Goal: Use online tool/utility: Utilize a website feature to perform a specific function

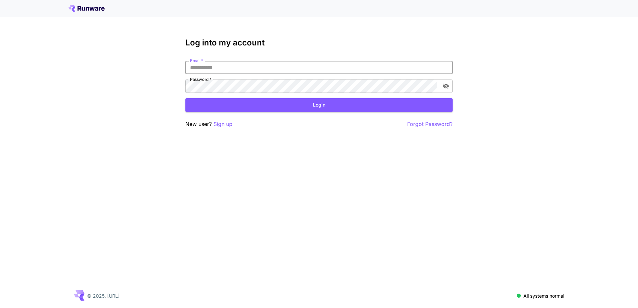
type input "**********"
click button "Login" at bounding box center [318, 105] width 267 height 14
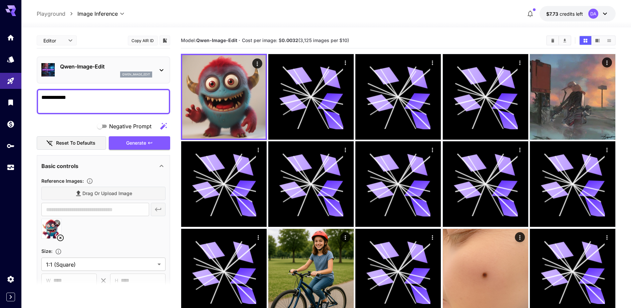
click at [58, 72] on div "Qwen-Image-Edit qwen_image_edit" at bounding box center [103, 70] width 124 height 20
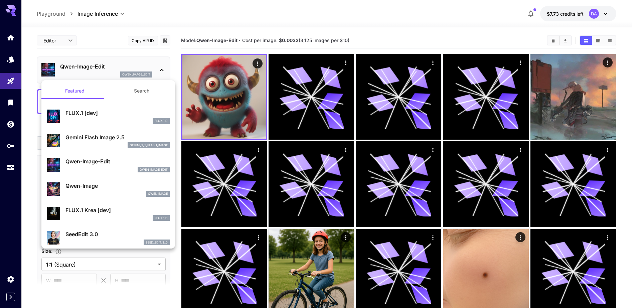
click at [124, 113] on p "FLUX.1 [dev]" at bounding box center [117, 113] width 104 height 8
type input "**"
type input "***"
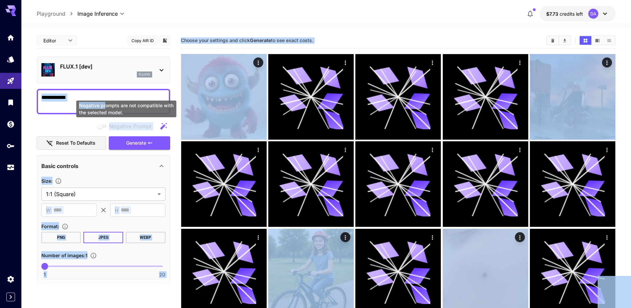
drag, startPoint x: 104, startPoint y: 105, endPoint x: 48, endPoint y: 98, distance: 56.1
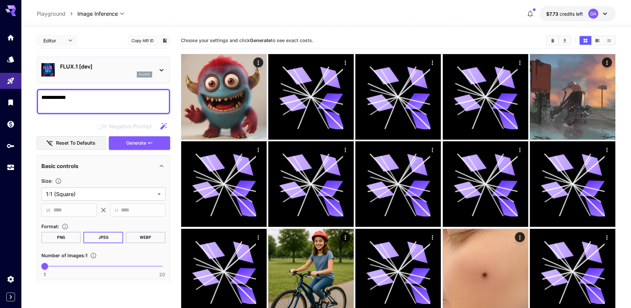
click at [72, 97] on textarea "**********" at bounding box center [103, 101] width 124 height 16
type textarea "*"
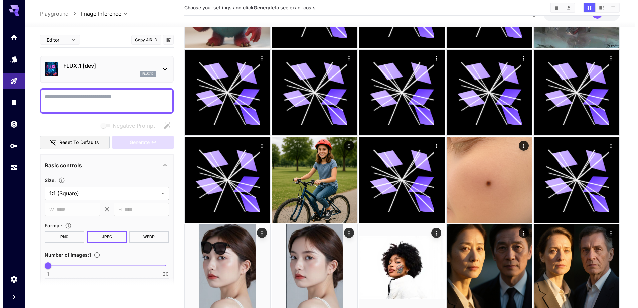
scroll to position [42, 0]
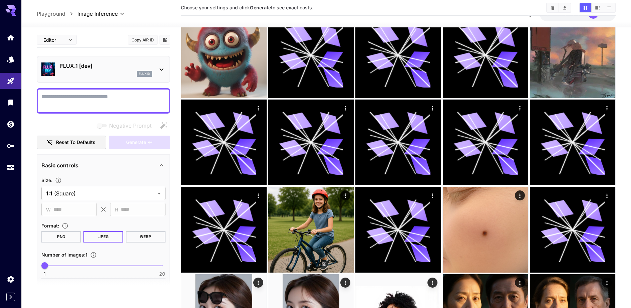
click at [113, 68] on p "FLUX.1 [dev]" at bounding box center [106, 66] width 92 height 8
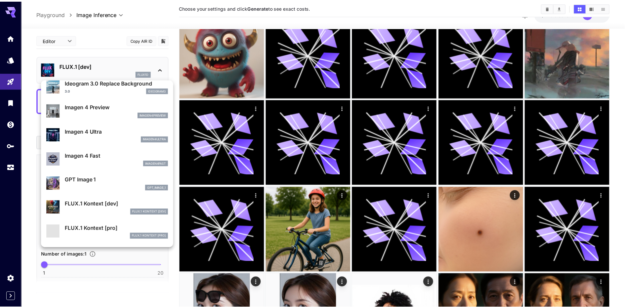
scroll to position [336, 0]
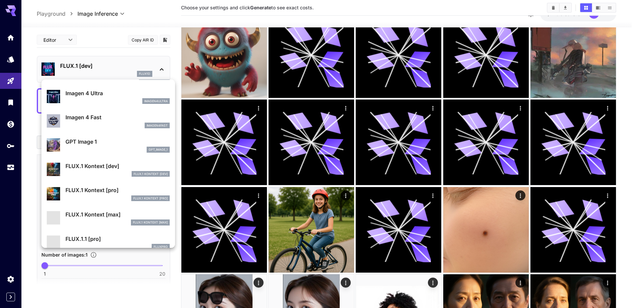
click at [109, 170] on div "FLUX.1 Kontext [dev] FLUX.1 Kontext [dev]" at bounding box center [117, 169] width 104 height 15
type input "****"
type input "***"
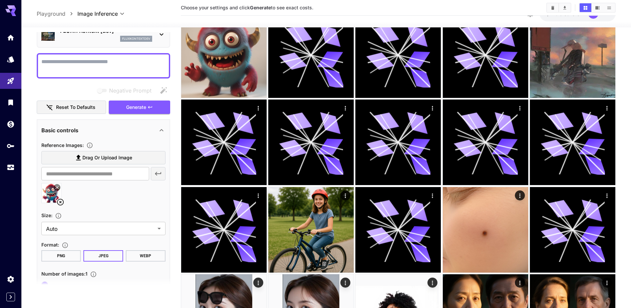
scroll to position [42, 0]
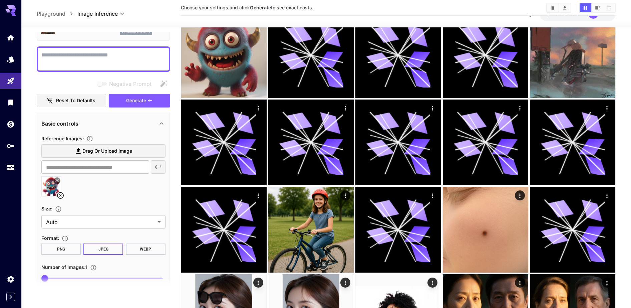
click at [59, 194] on icon at bounding box center [60, 195] width 7 height 7
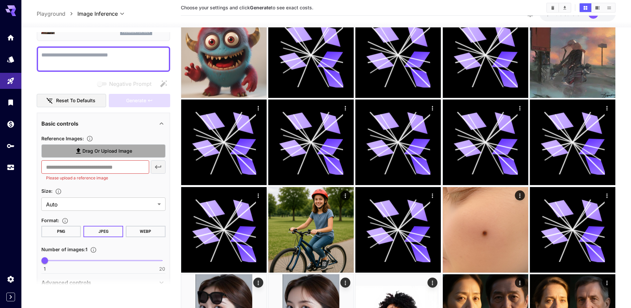
click at [96, 148] on span "Drag or upload image" at bounding box center [107, 151] width 50 height 8
click at [0, 0] on input "Drag or upload image" at bounding box center [0, 0] width 0 height 0
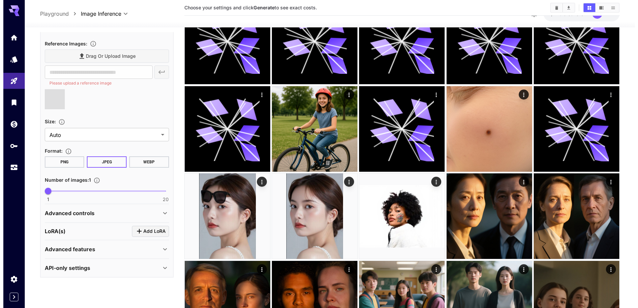
scroll to position [167, 0]
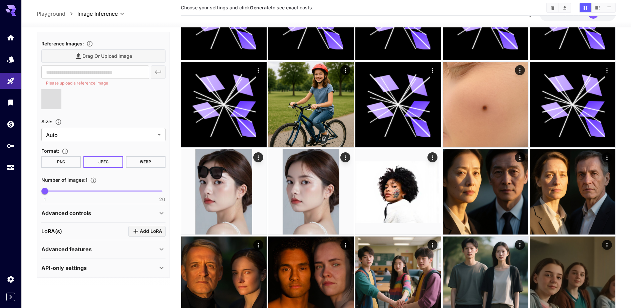
click at [138, 229] on icon "Click to add LoRA" at bounding box center [136, 231] width 8 height 8
type input "**********"
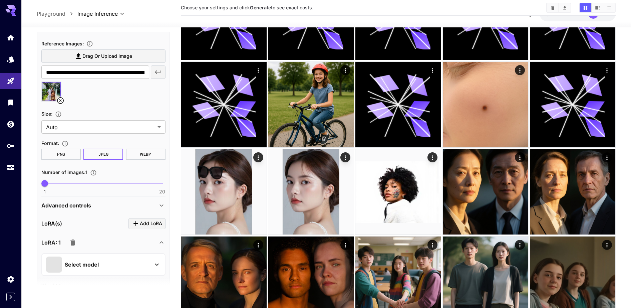
click at [144, 261] on div "Select model" at bounding box center [98, 264] width 104 height 16
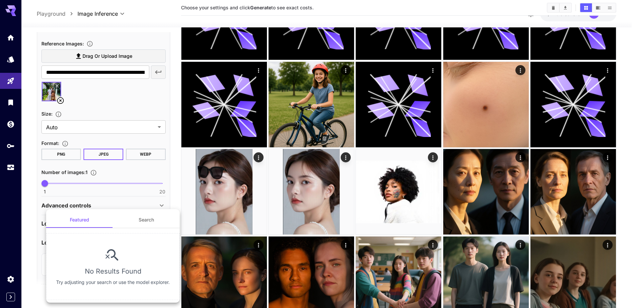
click at [138, 224] on button "Search" at bounding box center [146, 220] width 67 height 16
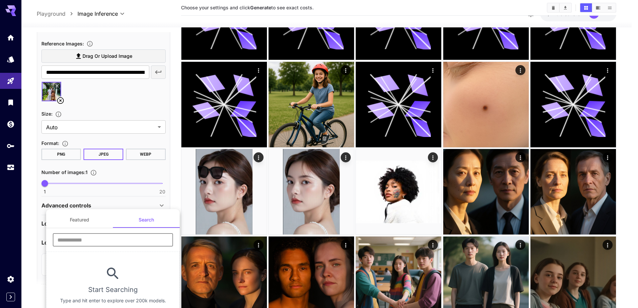
click at [123, 237] on input "text" at bounding box center [113, 239] width 120 height 13
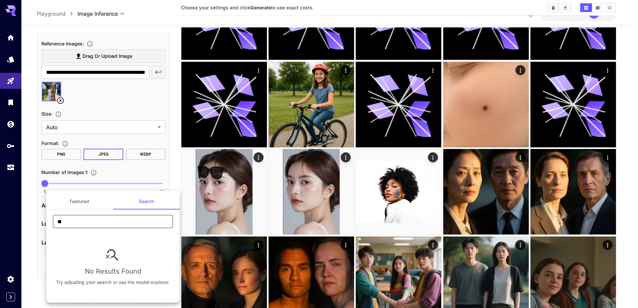
type input "*"
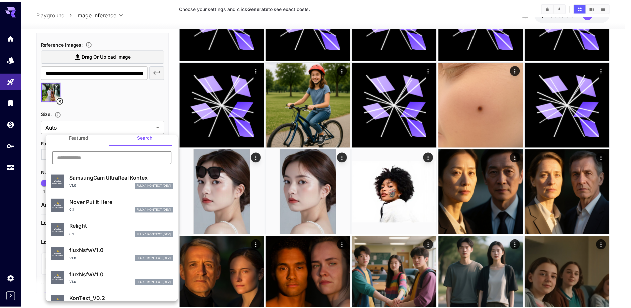
scroll to position [0, 0]
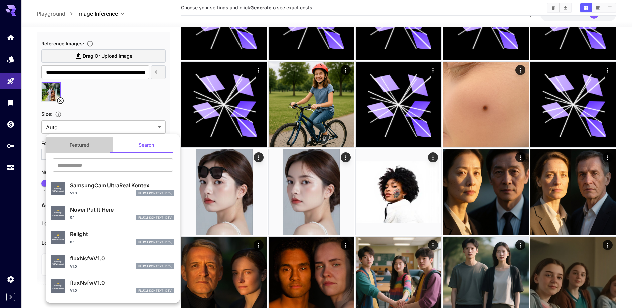
click at [84, 147] on button "Featured" at bounding box center [79, 145] width 67 height 16
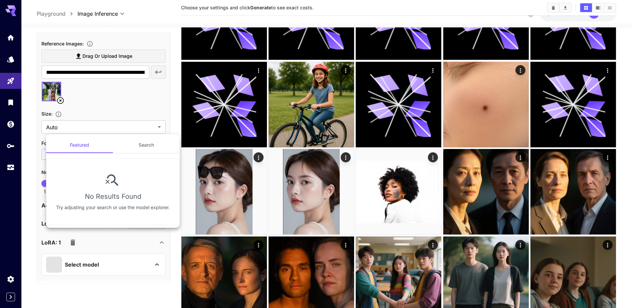
click at [140, 146] on button "Search" at bounding box center [146, 145] width 67 height 16
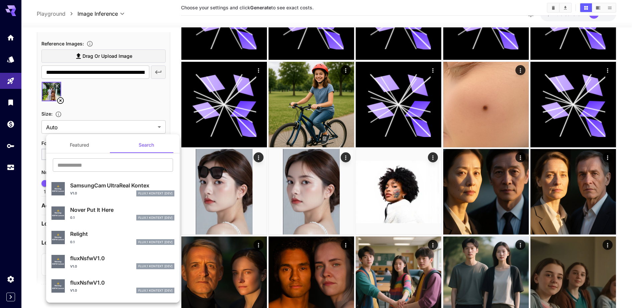
click at [11, 62] on div at bounding box center [319, 154] width 638 height 308
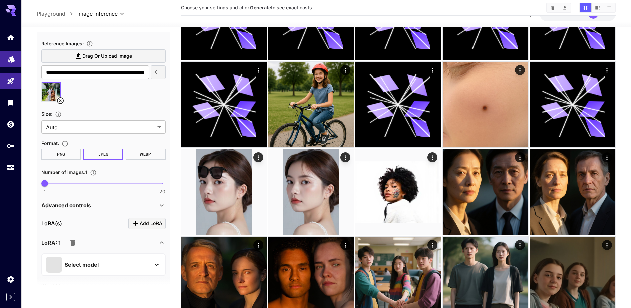
click at [12, 64] on link at bounding box center [10, 59] width 21 height 16
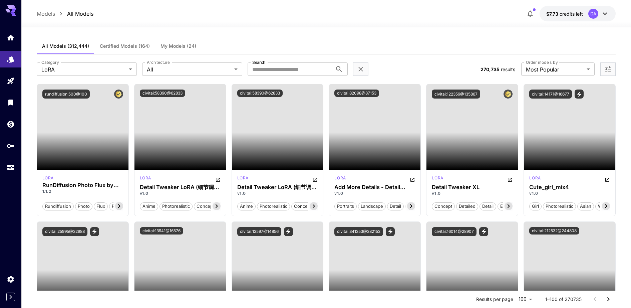
click at [162, 38] on button "My Models (24)" at bounding box center [178, 46] width 46 height 16
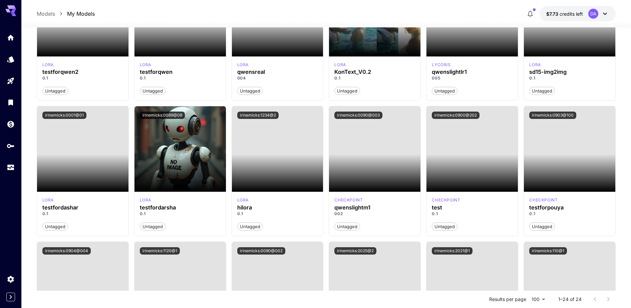
scroll to position [96, 0]
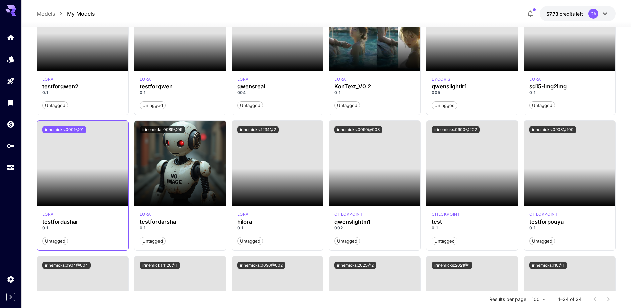
click at [68, 128] on button "irinemicks:0001@01" at bounding box center [64, 129] width 44 height 7
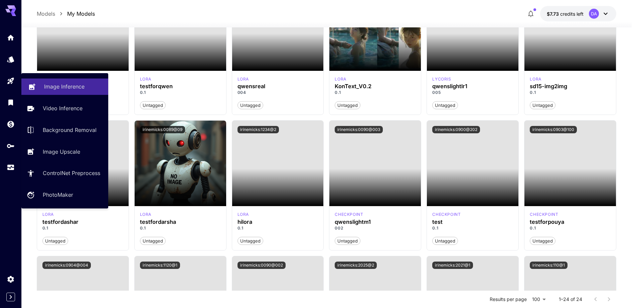
click at [9, 81] on icon "Playground" at bounding box center [10, 81] width 6 height 6
click at [88, 89] on div "Image Inference" at bounding box center [73, 86] width 59 height 8
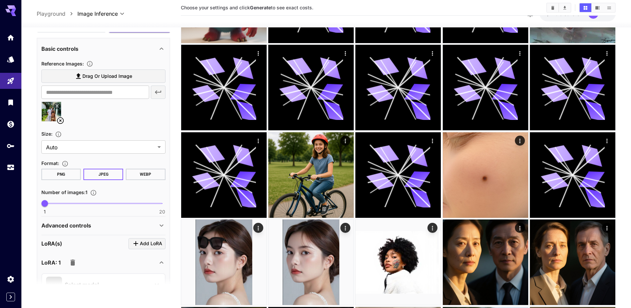
scroll to position [205, 0]
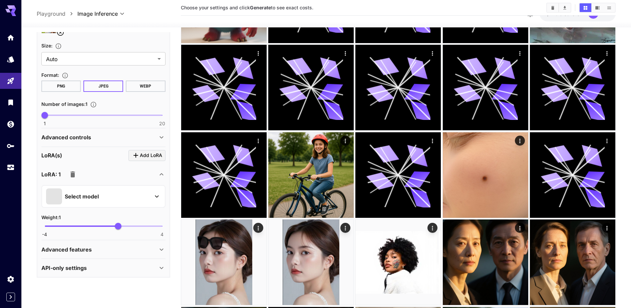
click at [91, 196] on p "Select model" at bounding box center [82, 196] width 34 height 8
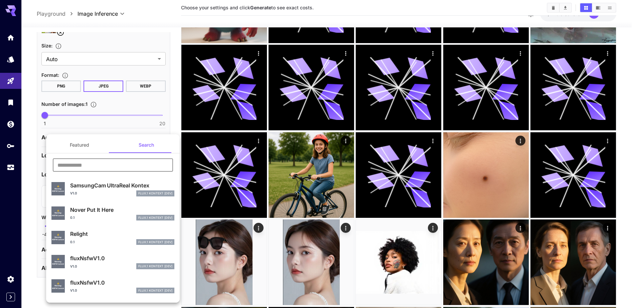
click at [97, 163] on input "text" at bounding box center [113, 164] width 120 height 13
paste input "**********"
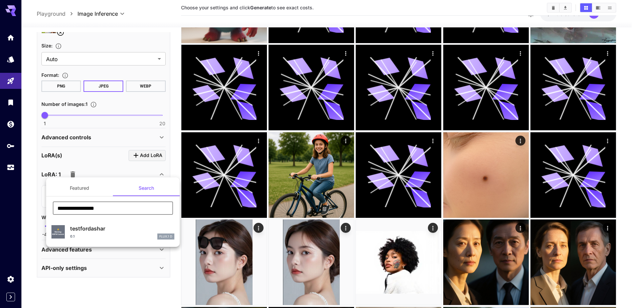
type input "**********"
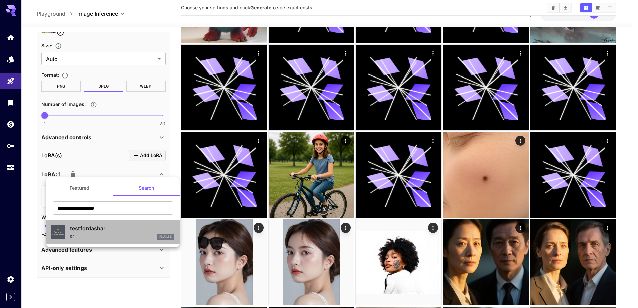
click at [99, 235] on div "0.1 FLUX.1 D" at bounding box center [122, 236] width 104 height 6
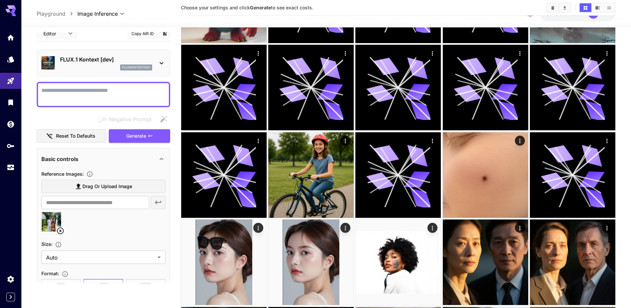
scroll to position [0, 0]
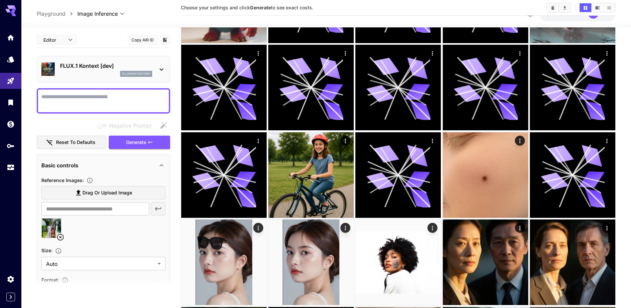
click at [100, 96] on textarea "Negative Prompt" at bounding box center [103, 101] width 124 height 16
type textarea "**********"
click at [117, 101] on textarea "Negative Prompt" at bounding box center [103, 101] width 124 height 16
paste textarea "**********"
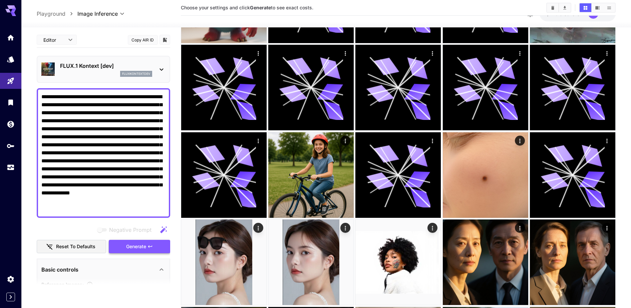
type textarea "**********"
click at [145, 248] on span "Generate" at bounding box center [136, 246] width 20 height 8
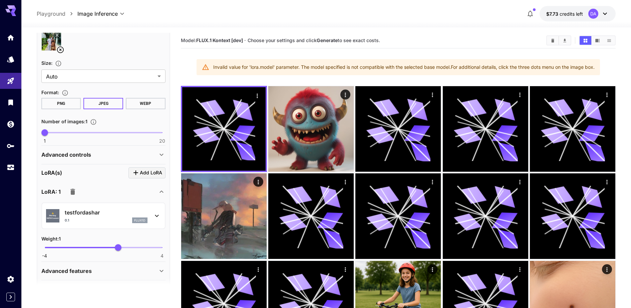
scroll to position [313, 0]
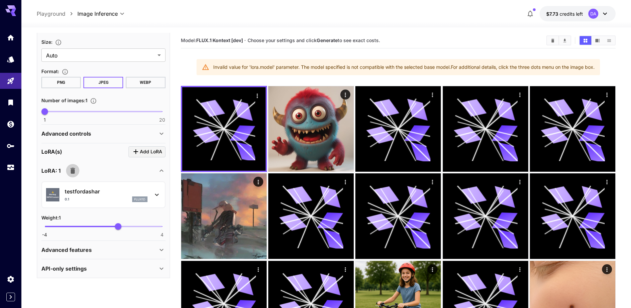
click at [74, 175] on button "button" at bounding box center [72, 170] width 13 height 13
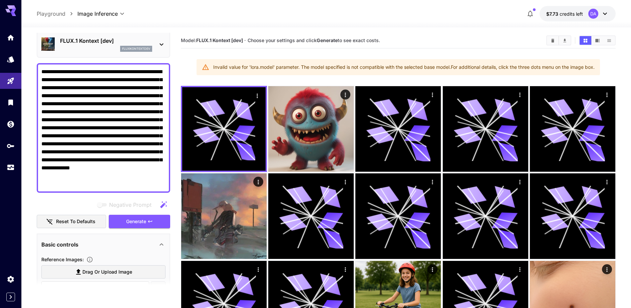
scroll to position [24, 0]
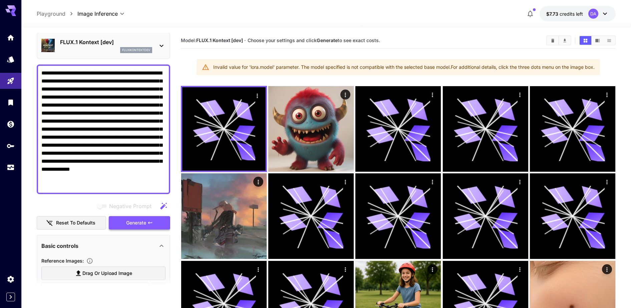
click at [144, 221] on span "Generate" at bounding box center [136, 223] width 20 height 8
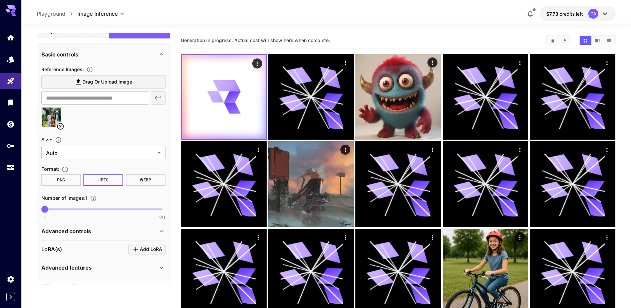
scroll to position [233, 0]
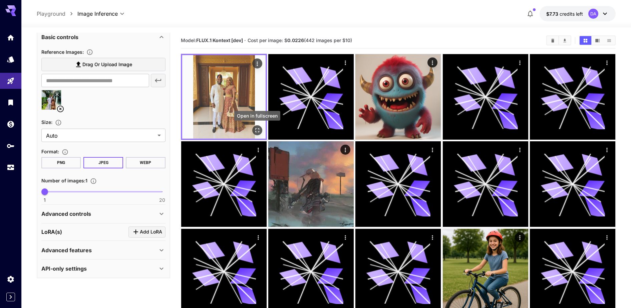
click at [261, 133] on div "Open in fullscreen" at bounding box center [257, 130] width 10 height 10
click at [258, 131] on icon "Open in fullscreen" at bounding box center [257, 130] width 7 height 7
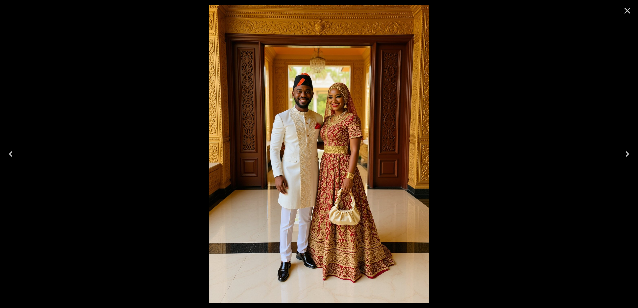
click at [624, 13] on icon "Close" at bounding box center [627, 11] width 6 height 6
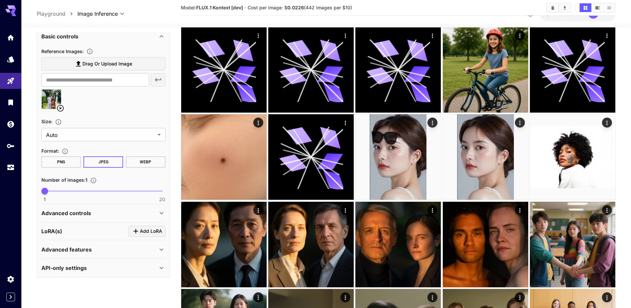
scroll to position [209, 0]
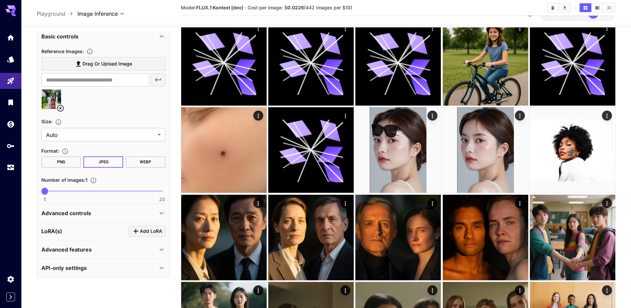
click at [77, 251] on p "Advanced features" at bounding box center [66, 249] width 50 height 8
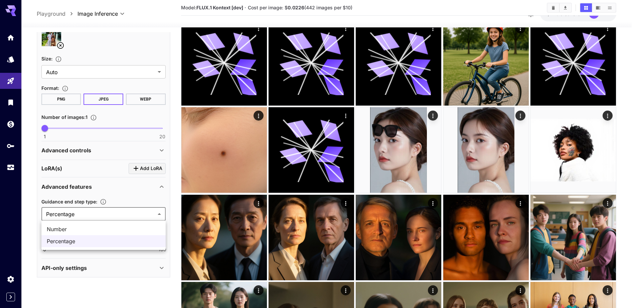
click at [92, 212] on div at bounding box center [319, 154] width 638 height 308
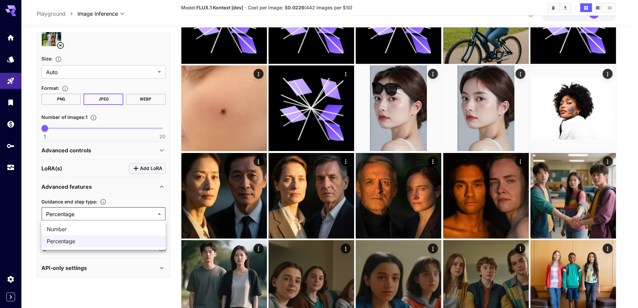
click at [104, 217] on div at bounding box center [319, 154] width 638 height 308
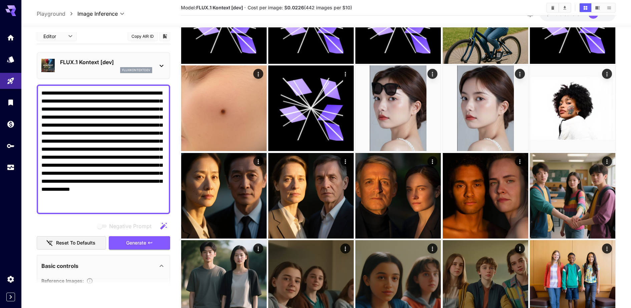
scroll to position [0, 0]
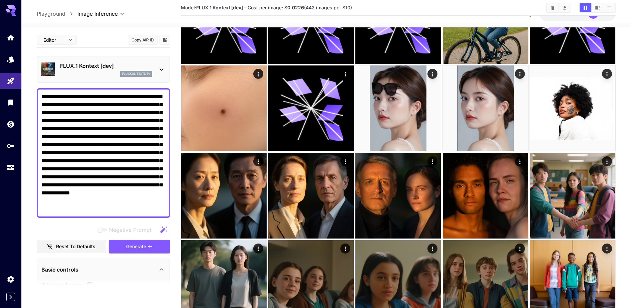
click at [130, 69] on p "FLUX.1 Kontext [dev]" at bounding box center [106, 66] width 92 height 8
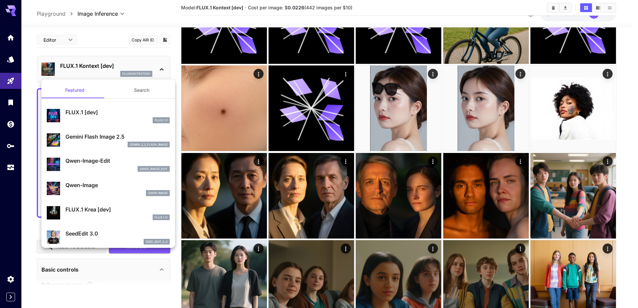
click at [106, 117] on div "FLUX.1 D" at bounding box center [117, 120] width 104 height 6
type input "**********"
type input "***"
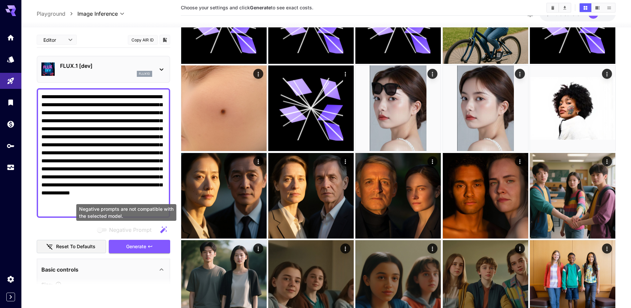
click at [130, 243] on span "Generate" at bounding box center [136, 246] width 20 height 8
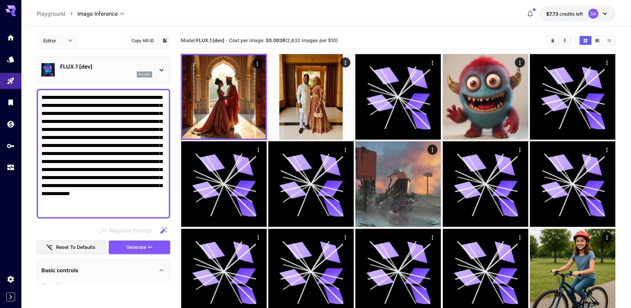
click at [139, 71] on div "flux1d" at bounding box center [144, 74] width 15 height 6
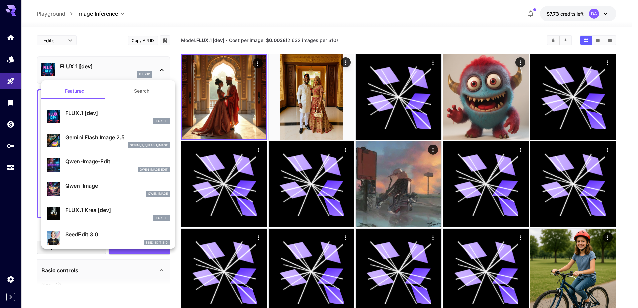
click at [103, 169] on div "qwen_image_edit" at bounding box center [117, 170] width 104 height 6
type input "*"
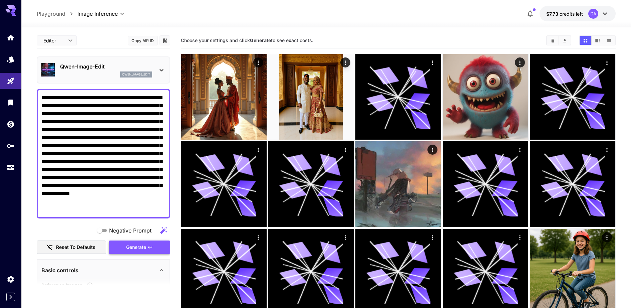
click at [143, 248] on span "Generate" at bounding box center [136, 247] width 20 height 8
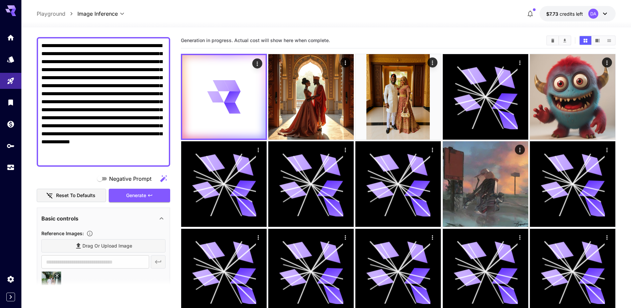
scroll to position [125, 0]
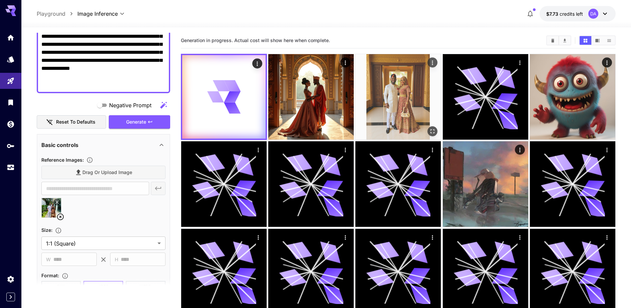
click at [434, 133] on icon "Open in fullscreen" at bounding box center [433, 131] width 7 height 7
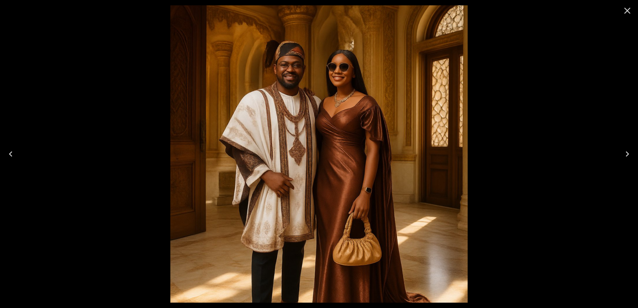
scroll to position [125, 0]
click at [628, 13] on icon "Close" at bounding box center [627, 10] width 11 height 11
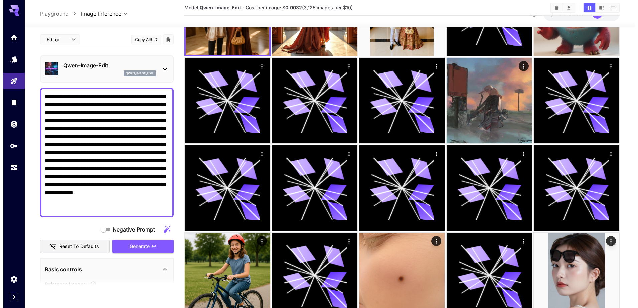
scroll to position [0, 0]
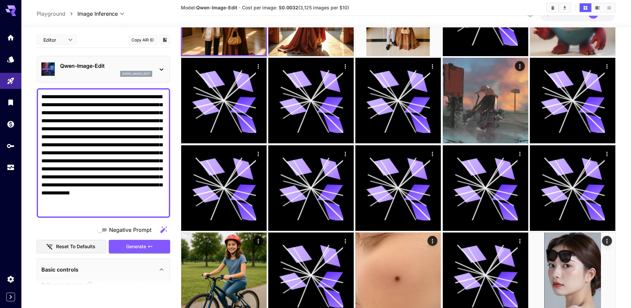
click at [109, 63] on p "Qwen-Image-Edit" at bounding box center [106, 66] width 92 height 8
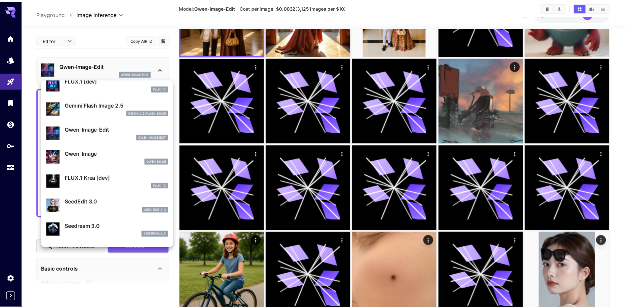
scroll to position [42, 0]
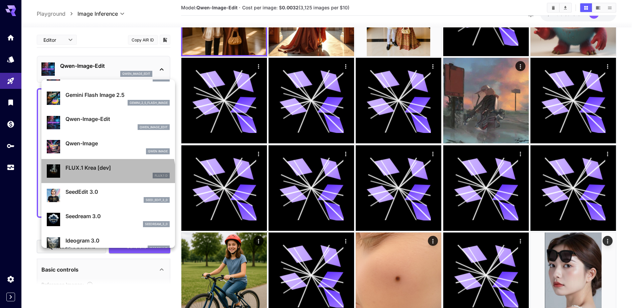
click at [107, 174] on div "FLUX.1 D" at bounding box center [117, 176] width 104 height 6
type input "**"
type input "***"
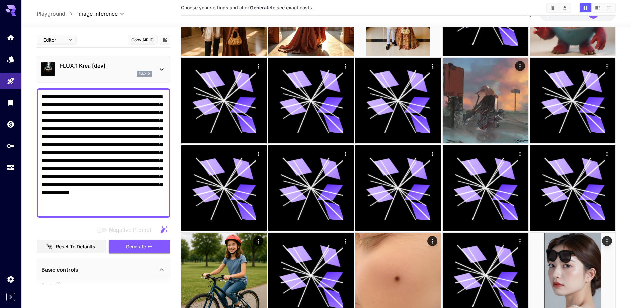
click at [128, 62] on p "FLUX.1 Krea [dev]" at bounding box center [106, 66] width 92 height 8
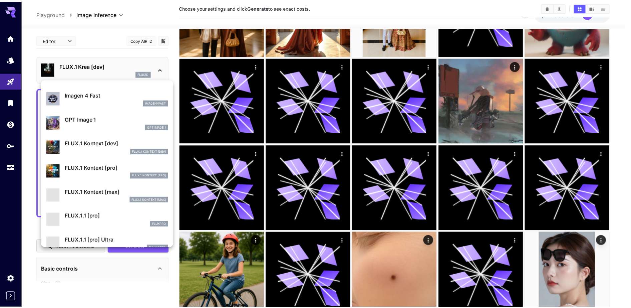
scroll to position [378, 0]
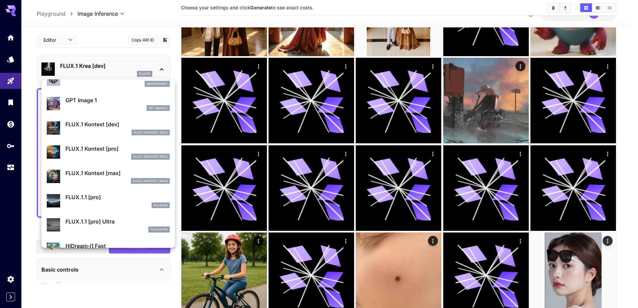
click at [106, 179] on div "FLUX.1 Kontext [max]" at bounding box center [117, 181] width 104 height 6
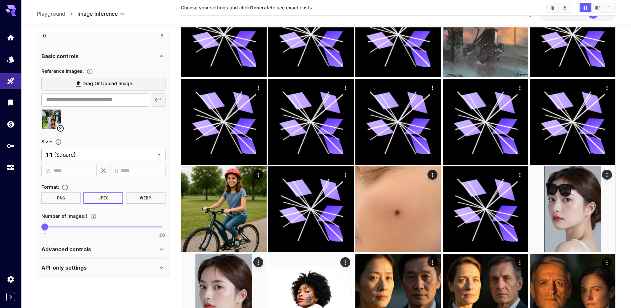
scroll to position [167, 0]
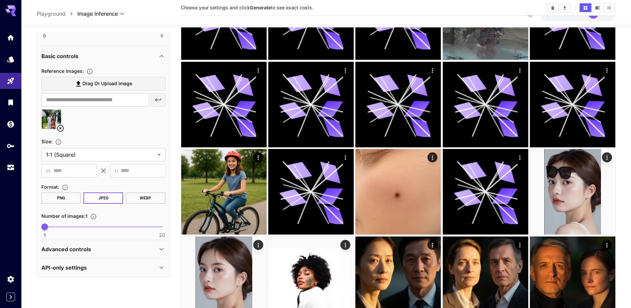
click at [103, 247] on div "Advanced controls" at bounding box center [99, 249] width 116 height 8
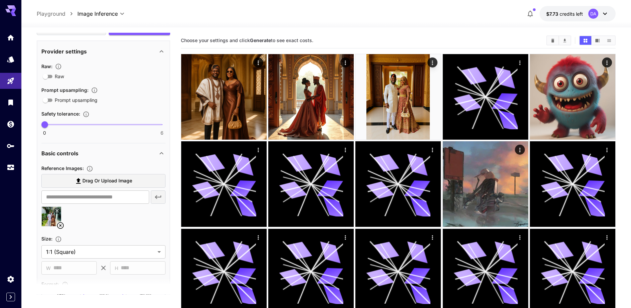
scroll to position [59, 0]
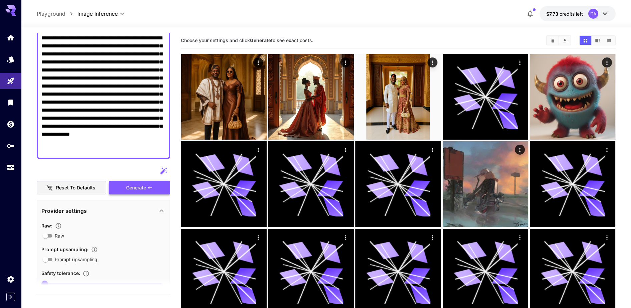
click at [142, 188] on span "Generate" at bounding box center [136, 188] width 20 height 8
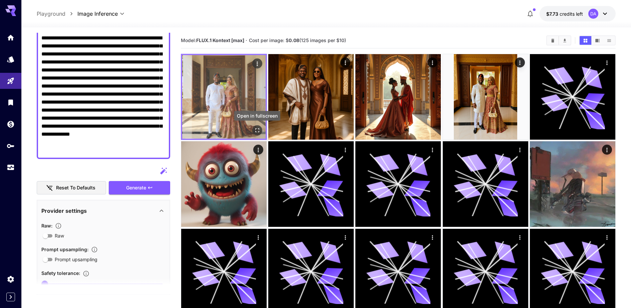
click at [258, 132] on icon "Open in fullscreen" at bounding box center [257, 130] width 4 height 4
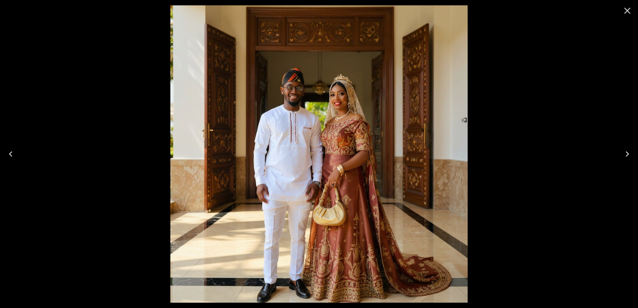
click at [629, 11] on icon "Close" at bounding box center [627, 10] width 11 height 11
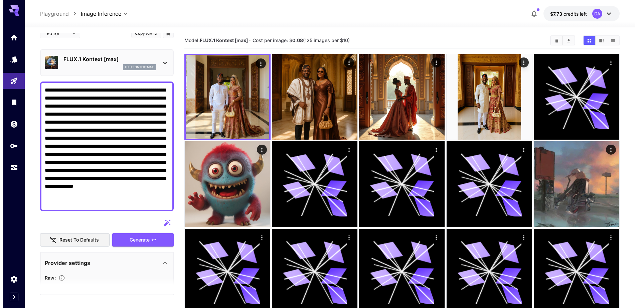
scroll to position [0, 0]
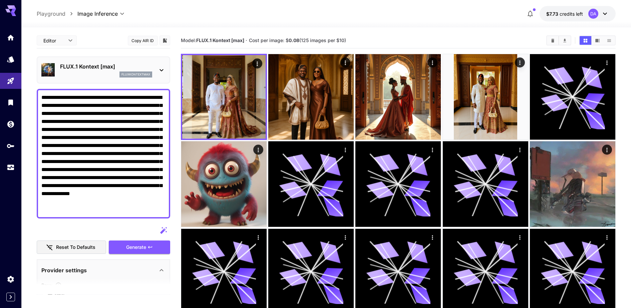
click at [115, 69] on p "FLUX.1 Kontext [max]" at bounding box center [106, 66] width 92 height 8
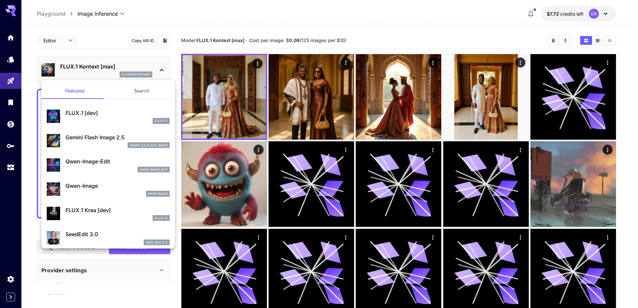
click at [115, 107] on div "FLUX.1 [dev] FLUX.1 D" at bounding box center [108, 116] width 123 height 20
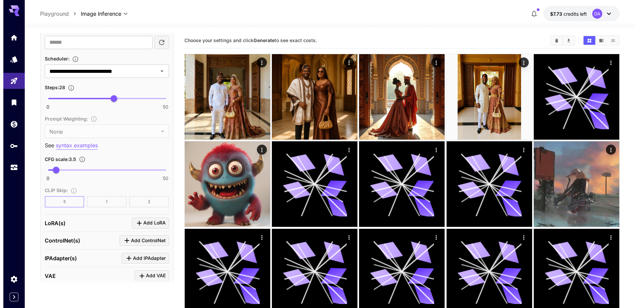
scroll to position [581, 0]
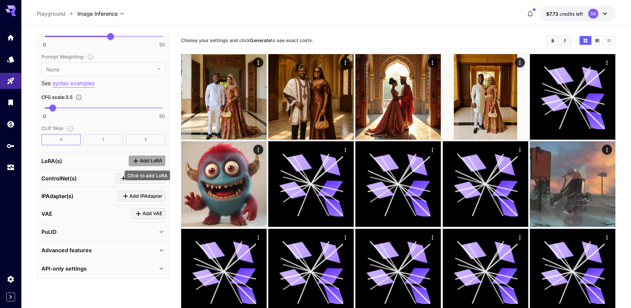
click at [144, 160] on span "Add LoRA" at bounding box center [151, 161] width 22 height 8
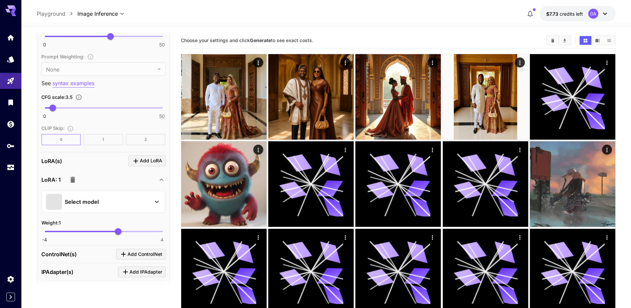
click at [60, 204] on span at bounding box center [54, 202] width 16 height 16
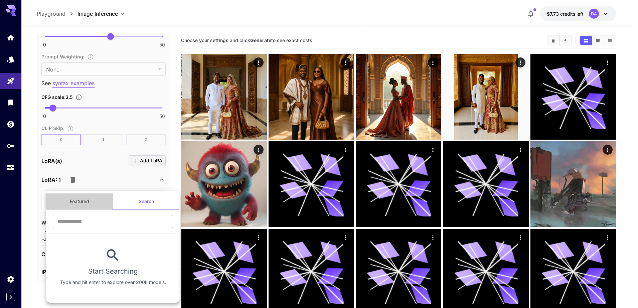
click at [91, 207] on button "Featured" at bounding box center [79, 201] width 67 height 16
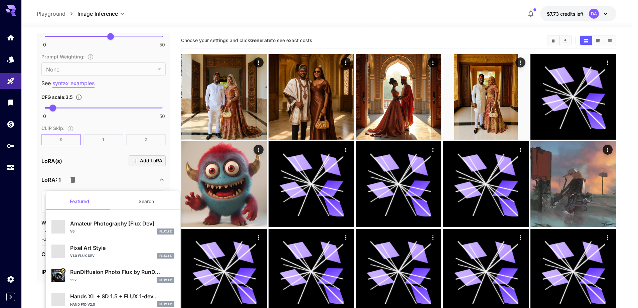
click at [143, 201] on button "Search" at bounding box center [146, 201] width 67 height 16
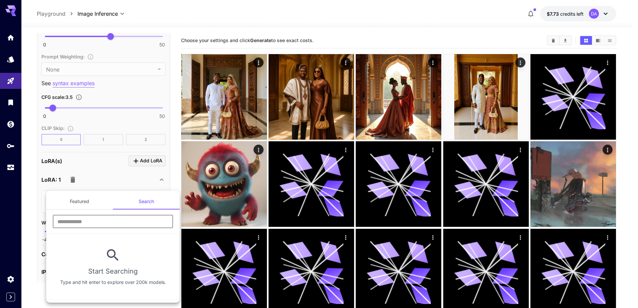
paste input "**********"
type input "**********"
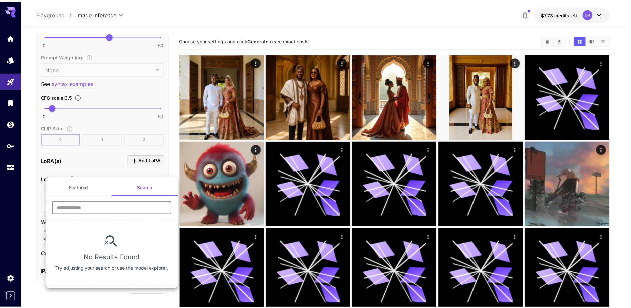
scroll to position [0, 0]
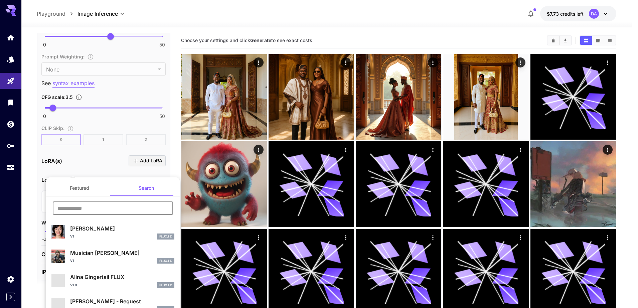
click at [117, 124] on div at bounding box center [319, 154] width 638 height 308
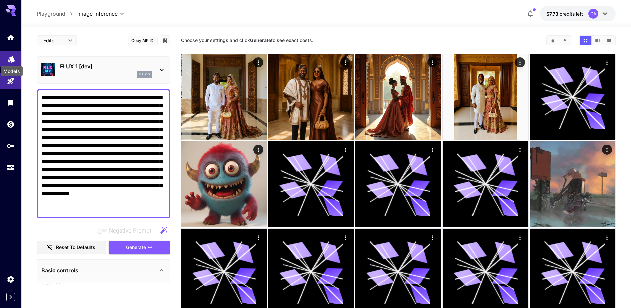
click at [11, 61] on icon "Models" at bounding box center [11, 57] width 8 height 8
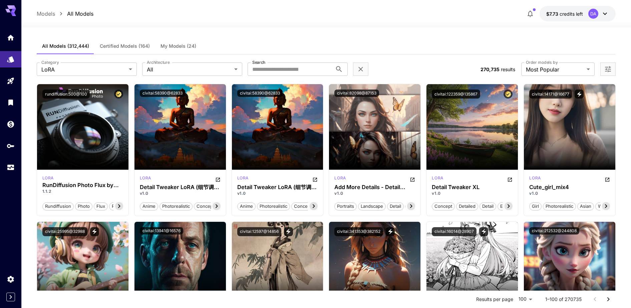
click at [185, 47] on span "My Models (24)" at bounding box center [179, 46] width 36 height 6
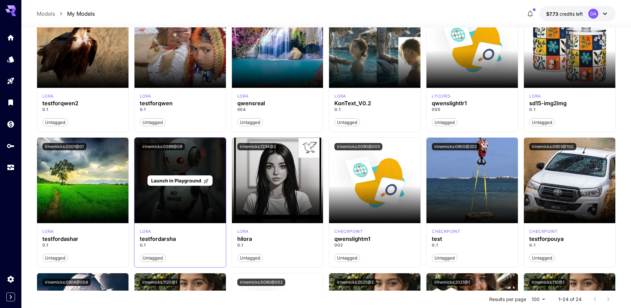
scroll to position [125, 0]
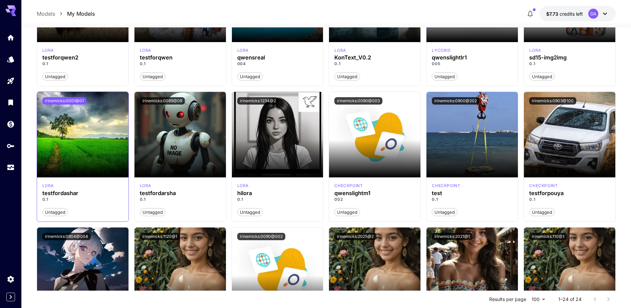
click at [69, 102] on button "irinemicks:0001@01" at bounding box center [64, 100] width 44 height 7
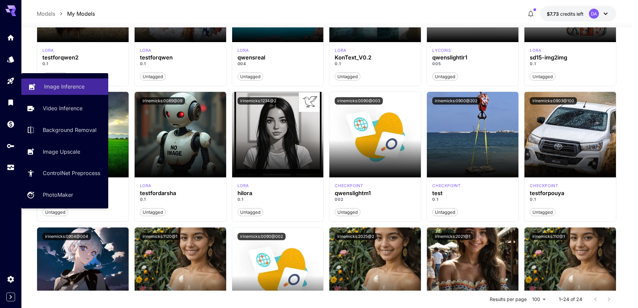
click at [33, 82] on icon at bounding box center [32, 85] width 8 height 8
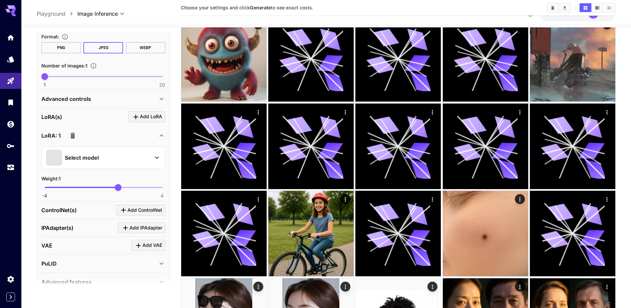
scroll to position [325, 0]
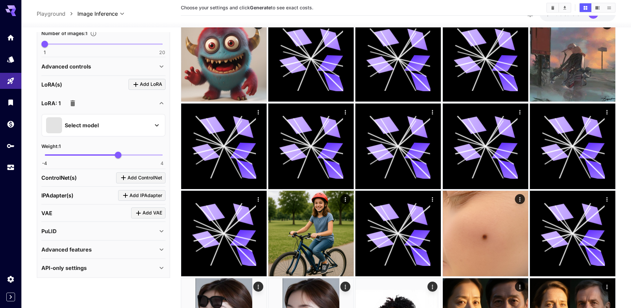
click at [127, 127] on div "Select model" at bounding box center [98, 125] width 104 height 16
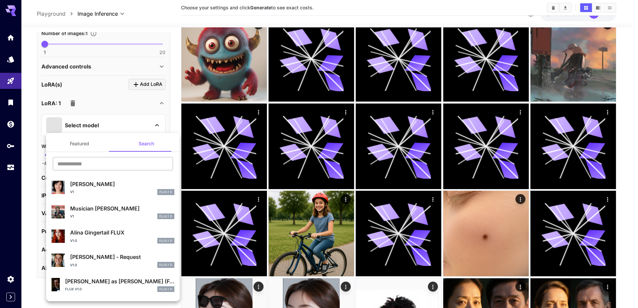
click at [115, 160] on input "text" at bounding box center [113, 163] width 120 height 13
paste input "**********"
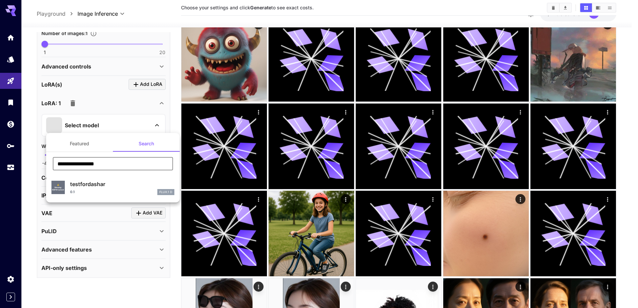
type input "**********"
click at [141, 188] on div "testfordashar 0.1 FLUX.1 D" at bounding box center [122, 187] width 104 height 15
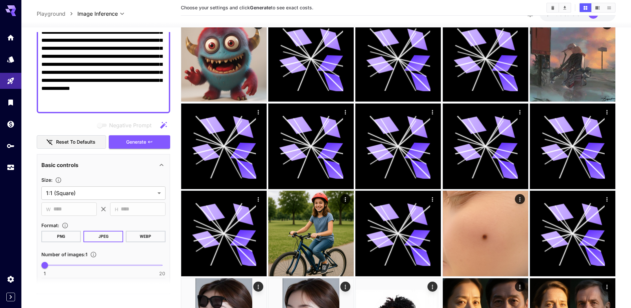
scroll to position [33, 0]
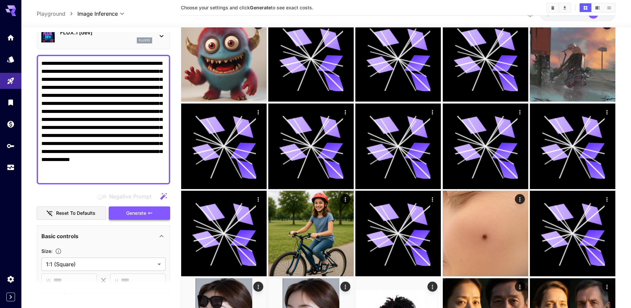
click at [143, 210] on span "Generate" at bounding box center [136, 213] width 20 height 8
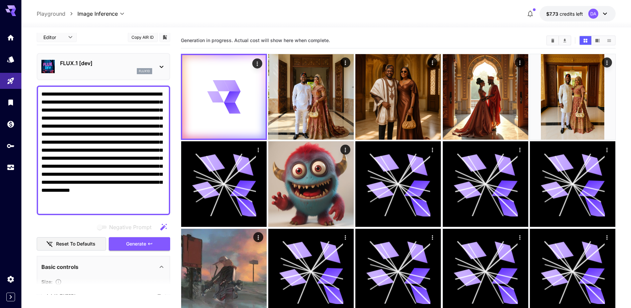
scroll to position [0, 0]
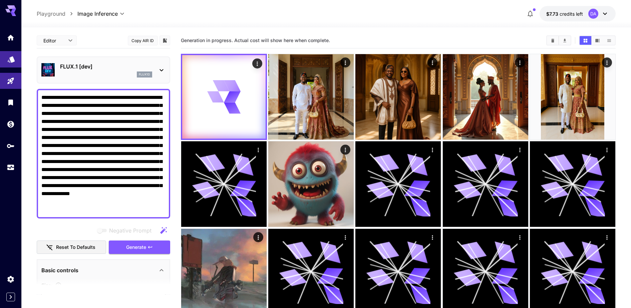
click at [10, 52] on link at bounding box center [10, 59] width 21 height 16
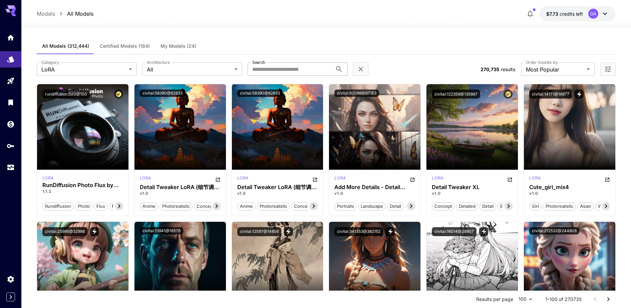
click at [274, 66] on input "Search" at bounding box center [290, 68] width 85 height 13
type input "**********"
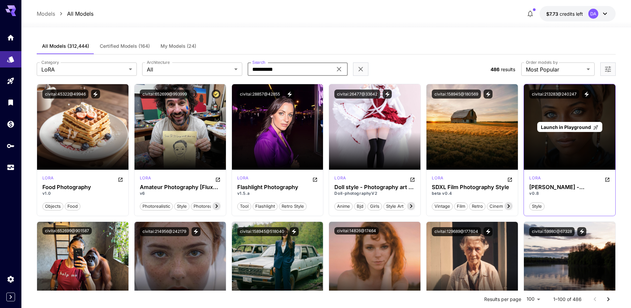
click at [562, 129] on span "Launch in Playground" at bounding box center [566, 127] width 50 height 6
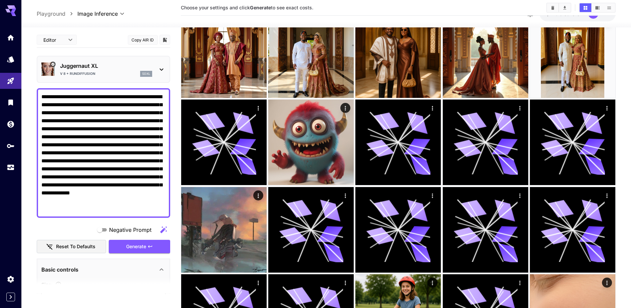
scroll to position [292, 0]
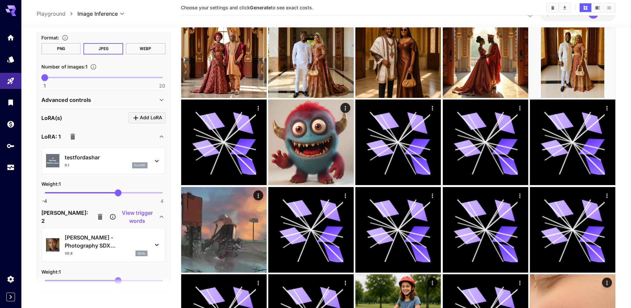
click at [99, 101] on div "Advanced controls" at bounding box center [99, 100] width 116 height 8
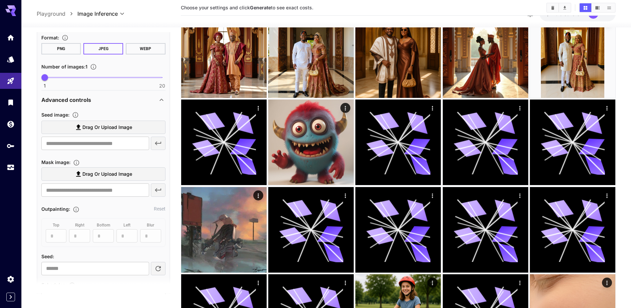
click at [92, 125] on span "Drag or upload image" at bounding box center [107, 127] width 50 height 8
click at [0, 0] on input "Drag or upload image" at bounding box center [0, 0] width 0 height 0
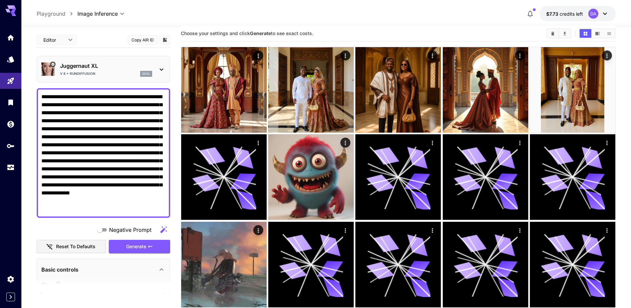
scroll to position [0, 0]
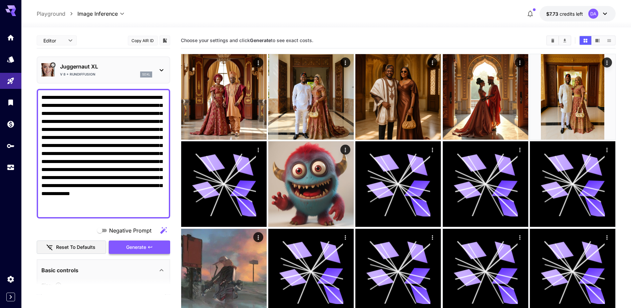
click at [145, 246] on span "Generate" at bounding box center [136, 247] width 20 height 8
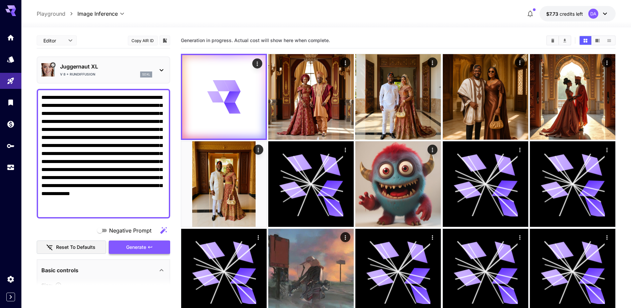
type input "**********"
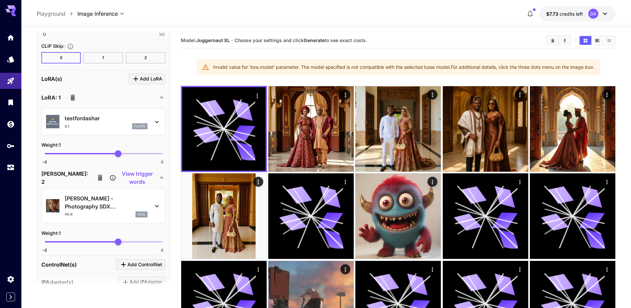
scroll to position [709, 0]
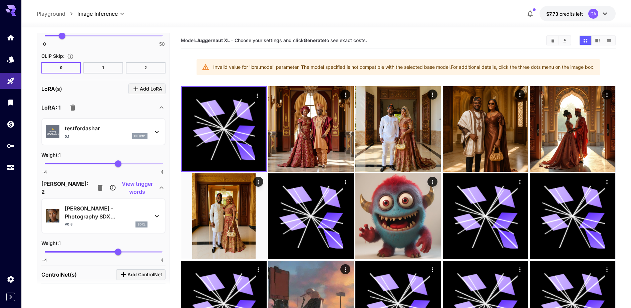
click at [70, 108] on icon "button" at bounding box center [72, 107] width 5 height 6
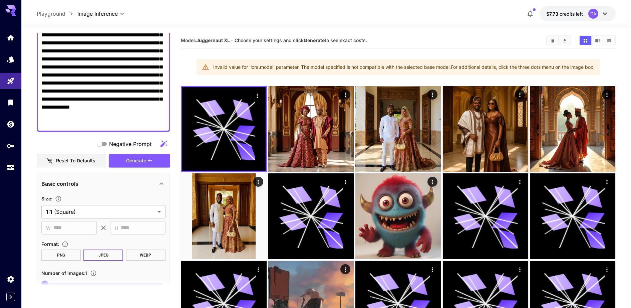
scroll to position [83, 0]
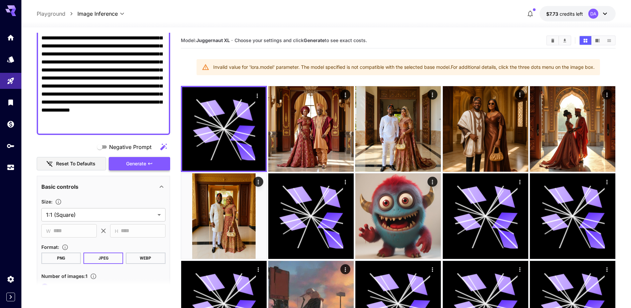
click at [135, 164] on span "Generate" at bounding box center [136, 164] width 20 height 8
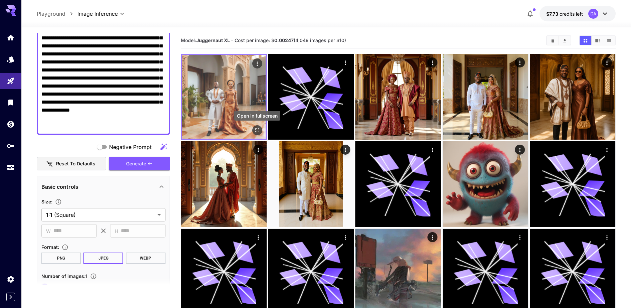
click at [259, 129] on icon "Open in fullscreen" at bounding box center [257, 130] width 4 height 4
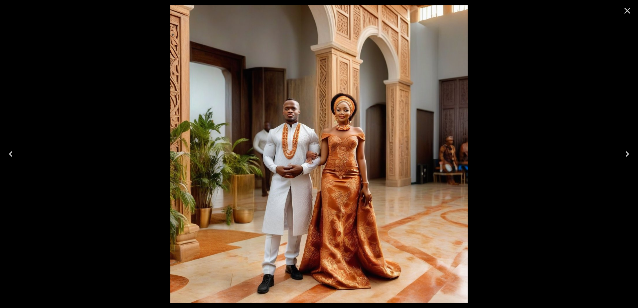
click at [625, 11] on icon "Close" at bounding box center [627, 10] width 11 height 11
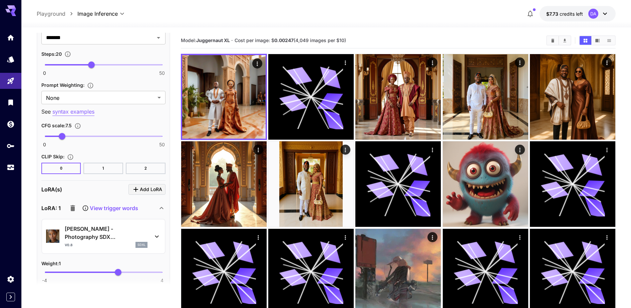
scroll to position [626, 0]
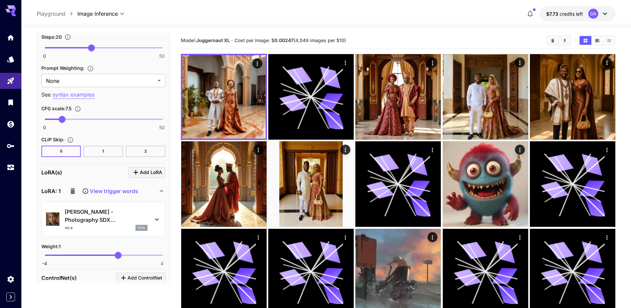
click at [73, 190] on icon "button" at bounding box center [72, 191] width 5 height 6
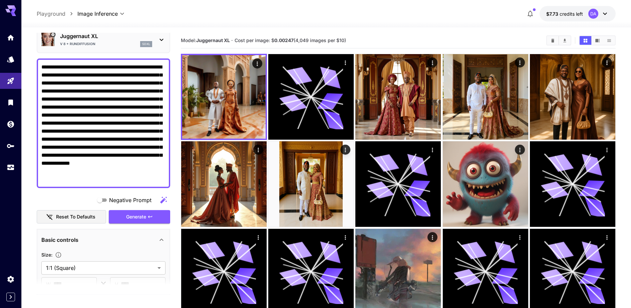
scroll to position [0, 0]
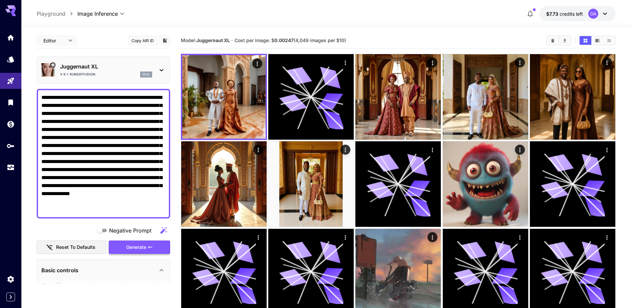
click at [136, 245] on span "Generate" at bounding box center [136, 247] width 20 height 8
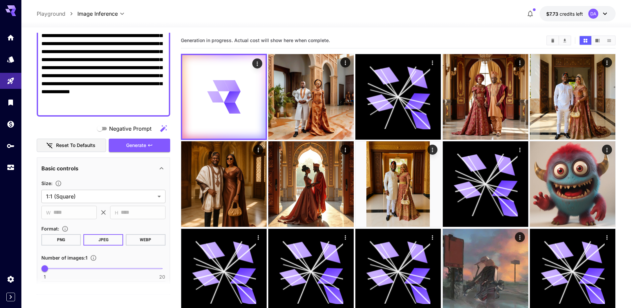
scroll to position [167, 0]
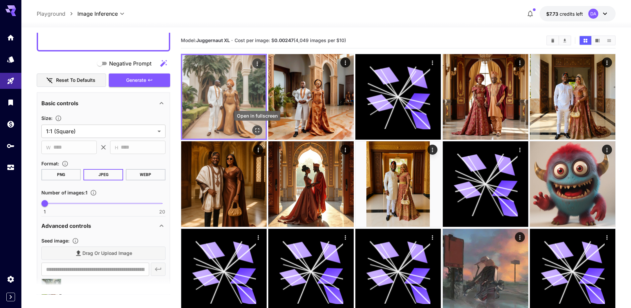
click at [255, 132] on icon "Open in fullscreen" at bounding box center [257, 130] width 4 height 4
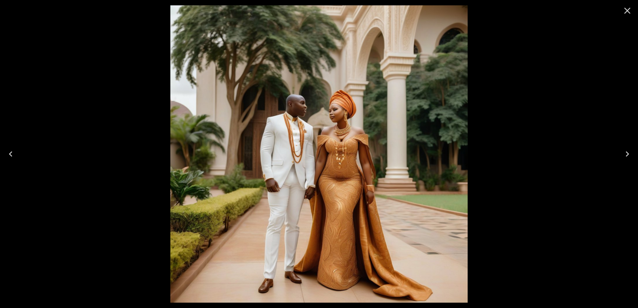
click at [625, 12] on icon "Close" at bounding box center [627, 11] width 6 height 6
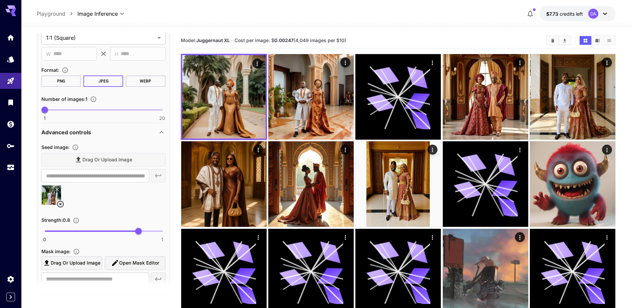
scroll to position [261, 0]
click at [55, 207] on div at bounding box center [103, 197] width 124 height 25
click at [61, 206] on icon at bounding box center [60, 204] width 8 height 8
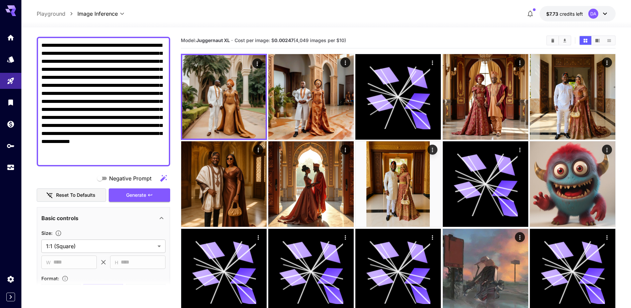
scroll to position [0, 0]
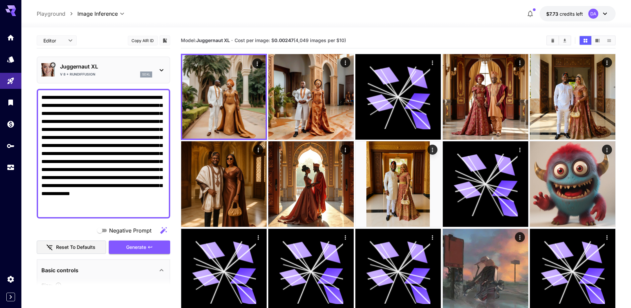
drag, startPoint x: 103, startPoint y: 95, endPoint x: 37, endPoint y: 97, distance: 66.4
click at [37, 97] on div "**********" at bounding box center [104, 154] width 134 height 130
type textarea "**********"
click at [81, 70] on p "Juggernaut XL" at bounding box center [106, 66] width 92 height 8
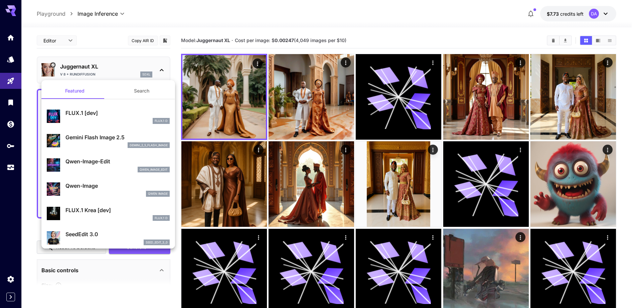
click at [145, 92] on button "Search" at bounding box center [141, 91] width 67 height 16
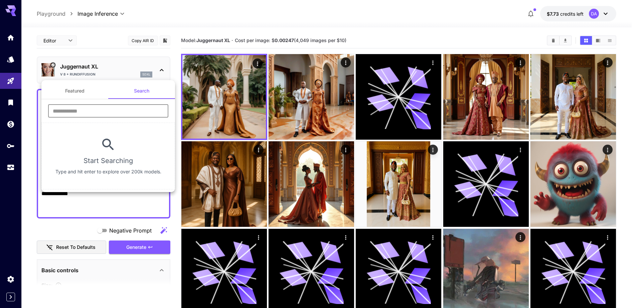
drag, startPoint x: 121, startPoint y: 118, endPoint x: 102, endPoint y: 106, distance: 22.5
click at [102, 106] on input "text" at bounding box center [108, 110] width 120 height 13
paste input "**********"
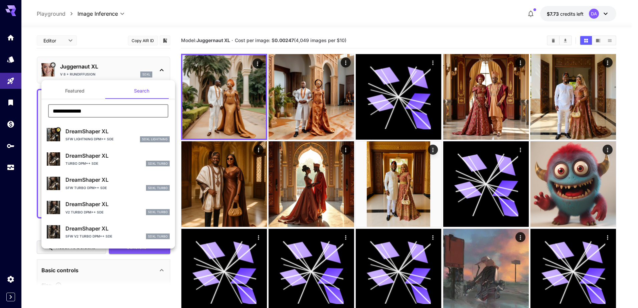
type input "**********"
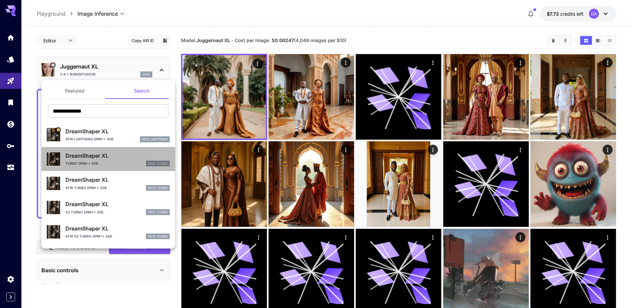
click at [120, 158] on p "DreamShaper XL" at bounding box center [117, 156] width 104 height 8
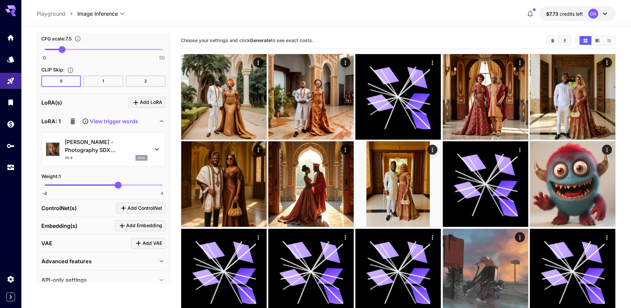
scroll to position [650, 0]
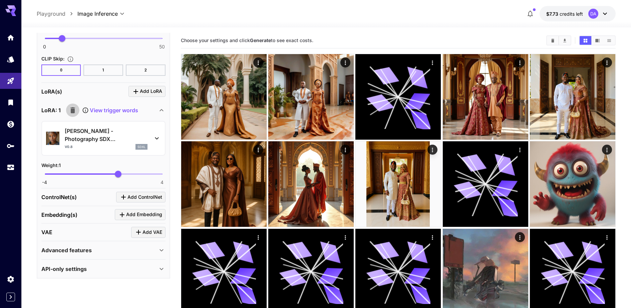
click at [77, 109] on button "button" at bounding box center [72, 109] width 13 height 13
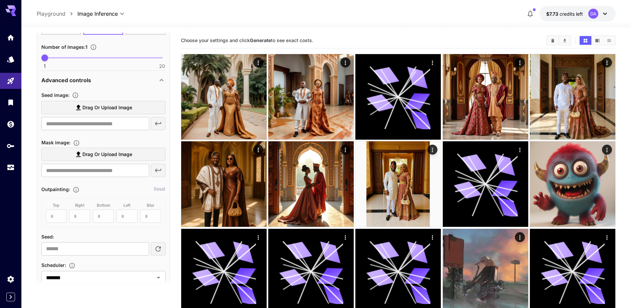
scroll to position [312, 0]
click at [107, 116] on section "Drag or upload image ​" at bounding box center [103, 116] width 124 height 30
click at [109, 112] on label "Drag or upload image" at bounding box center [103, 108] width 124 height 14
click at [0, 0] on input "Drag or upload image" at bounding box center [0, 0] width 0 height 0
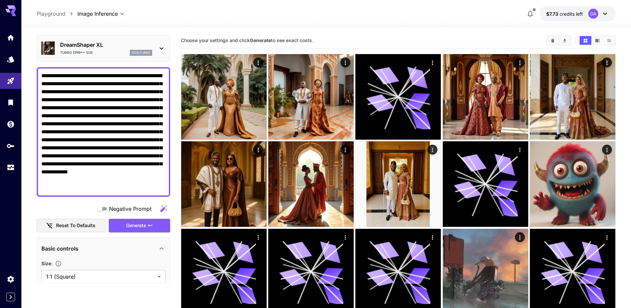
scroll to position [0, 0]
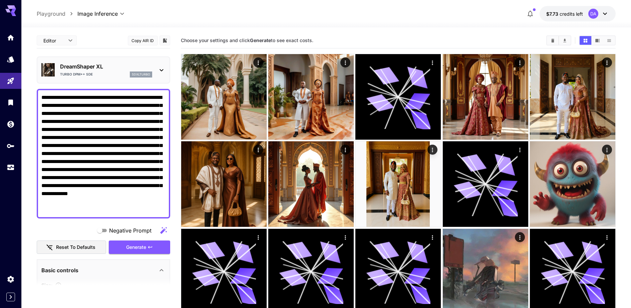
type input "**********"
click at [139, 248] on span "Generate" at bounding box center [136, 247] width 20 height 8
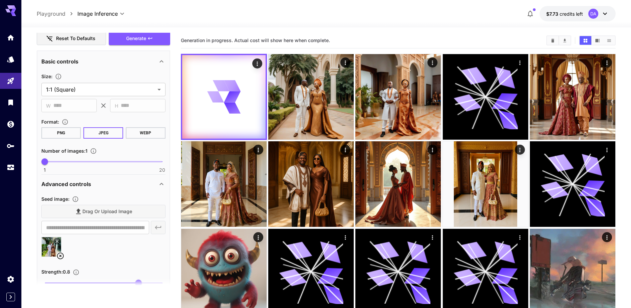
scroll to position [250, 0]
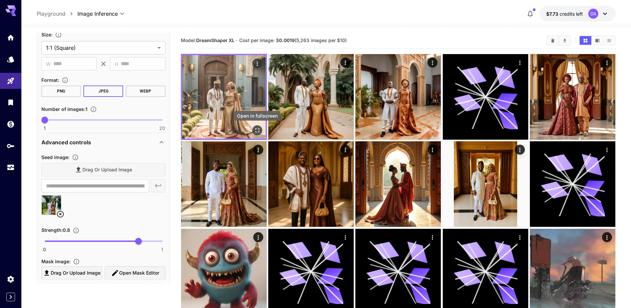
click at [261, 127] on div "Open in fullscreen" at bounding box center [257, 130] width 10 height 10
click at [258, 131] on icon "Open in fullscreen" at bounding box center [257, 130] width 7 height 7
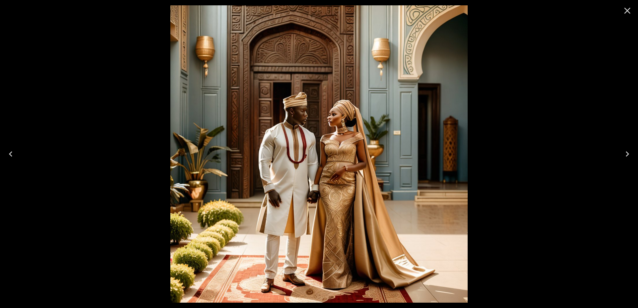
click at [631, 10] on icon "Close" at bounding box center [627, 10] width 11 height 11
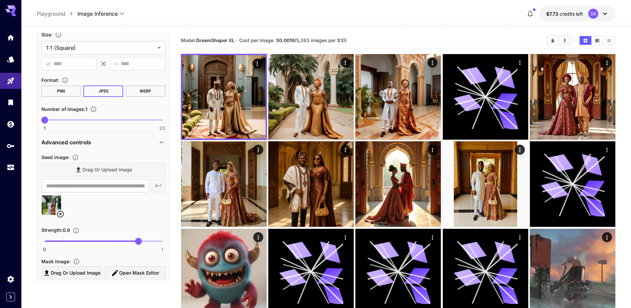
click at [61, 212] on icon at bounding box center [60, 214] width 8 height 8
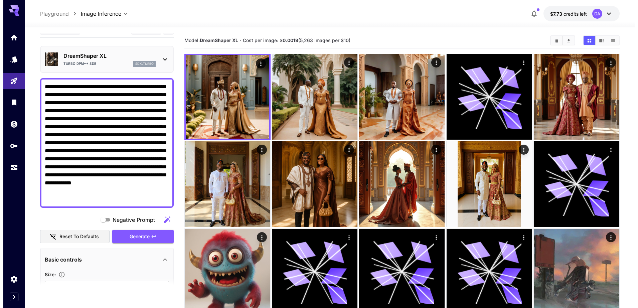
scroll to position [0, 0]
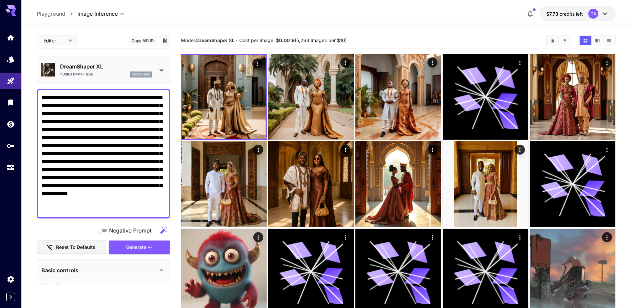
click at [127, 72] on div "Turbo DPM++ SDE sdxlturbo" at bounding box center [106, 74] width 92 height 6
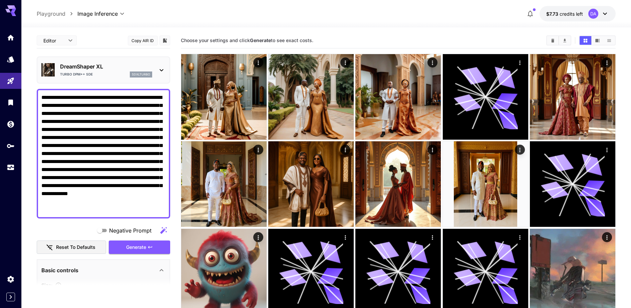
click at [86, 68] on p "DreamShaper XL" at bounding box center [106, 66] width 92 height 8
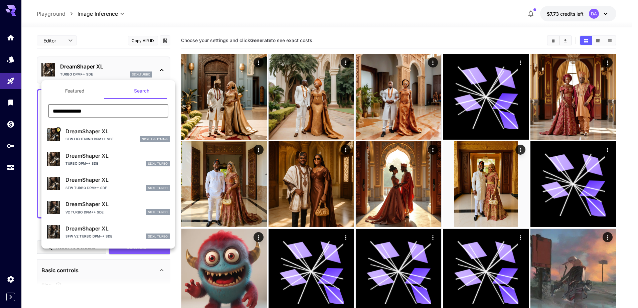
drag, startPoint x: 67, startPoint y: 108, endPoint x: 41, endPoint y: 102, distance: 26.6
click at [41, 102] on div "**********" at bounding box center [67, 100] width 134 height 200
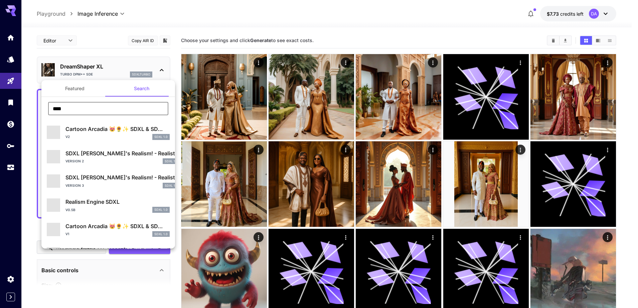
scroll to position [1, 0]
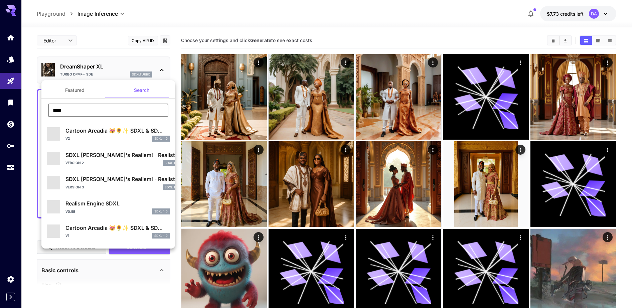
type input "****"
click at [72, 90] on button "Featured" at bounding box center [74, 90] width 67 height 16
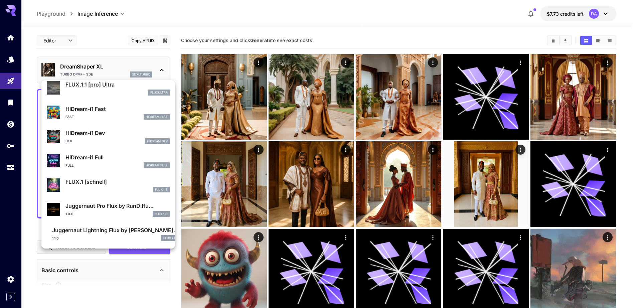
scroll to position [474, 0]
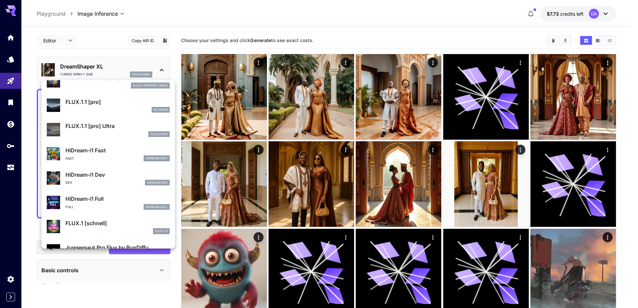
click at [74, 68] on div at bounding box center [319, 154] width 638 height 308
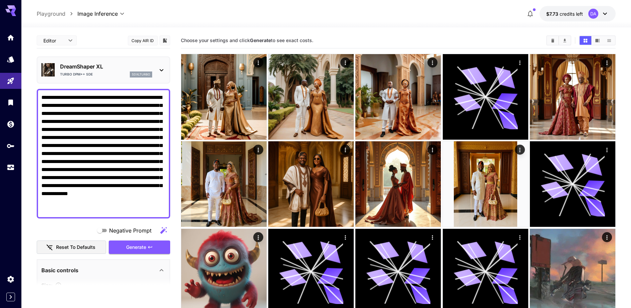
click at [92, 68] on p "DreamShaper XL" at bounding box center [106, 66] width 92 height 8
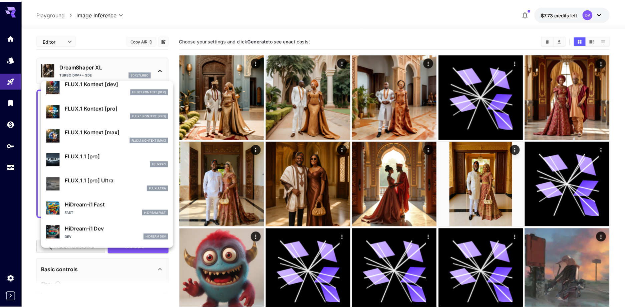
scroll to position [503, 0]
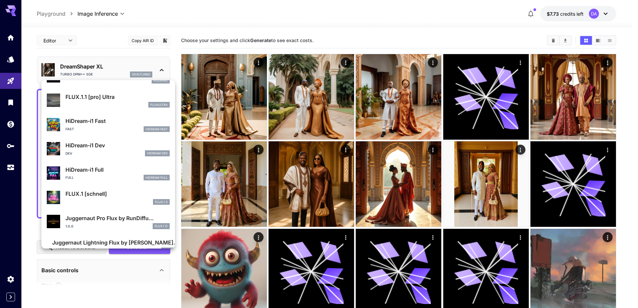
click at [112, 166] on p "HiDream-i1 Full" at bounding box center [117, 170] width 104 height 8
type input "**"
type input "***"
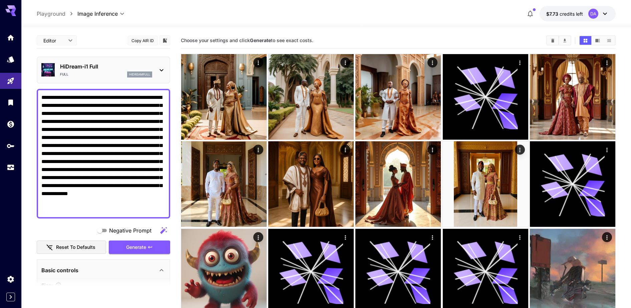
click at [107, 67] on p "HiDream-i1 Full" at bounding box center [106, 66] width 92 height 8
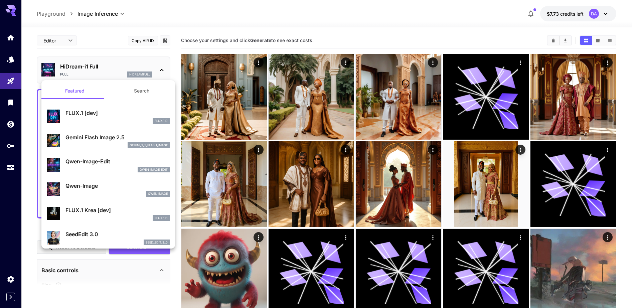
click at [139, 94] on button "Search" at bounding box center [141, 91] width 67 height 16
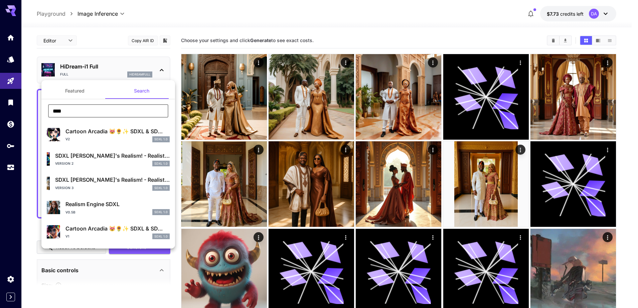
drag, startPoint x: 129, startPoint y: 112, endPoint x: 88, endPoint y: 110, distance: 40.5
click at [88, 110] on input "****" at bounding box center [108, 110] width 120 height 13
paste input "*********"
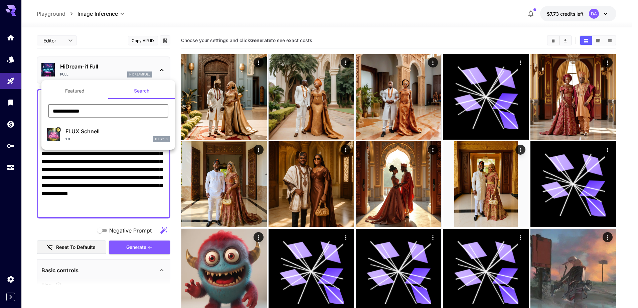
type input "**********"
click at [114, 132] on p "FLUX Schnell" at bounding box center [117, 131] width 104 height 8
type input "*"
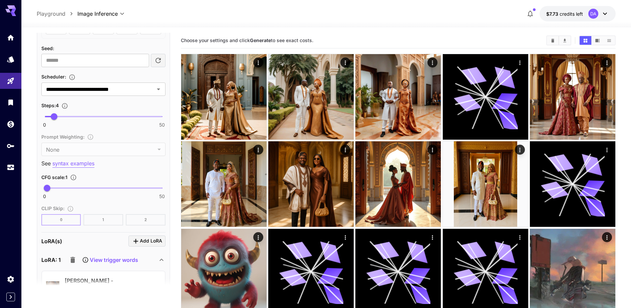
scroll to position [626, 0]
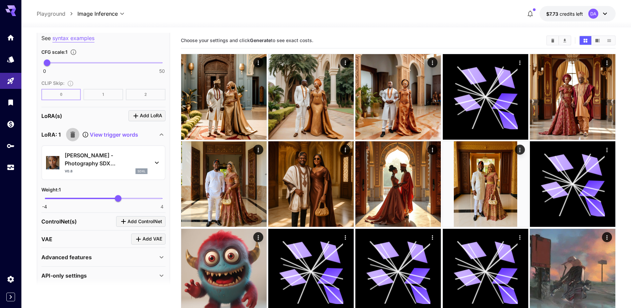
click at [73, 131] on icon "button" at bounding box center [73, 135] width 8 height 8
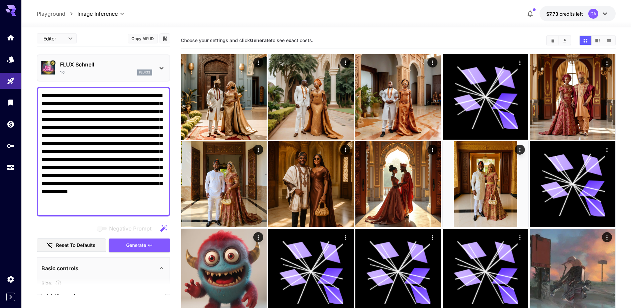
scroll to position [0, 0]
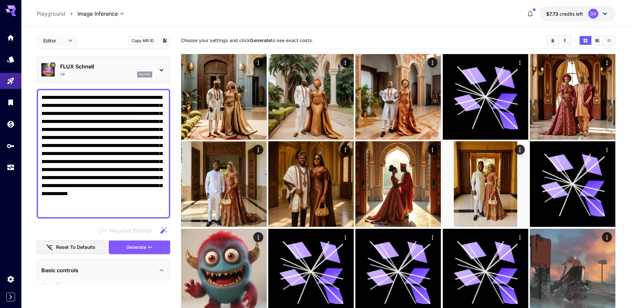
click at [85, 68] on p "FLUX Schnell" at bounding box center [106, 66] width 92 height 8
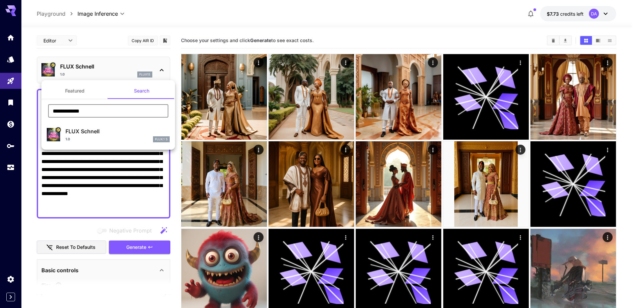
drag, startPoint x: 108, startPoint y: 107, endPoint x: 13, endPoint y: 107, distance: 95.1
click at [13, 107] on div "**********" at bounding box center [67, 100] width 134 height 200
paste input "********"
type input "**********"
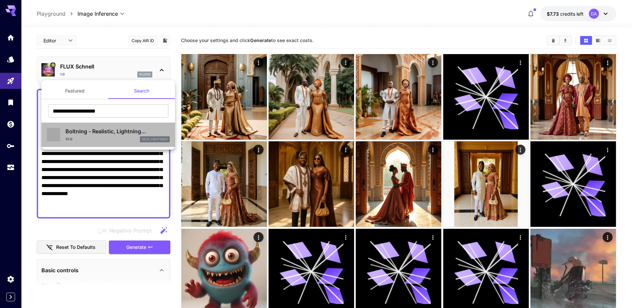
click at [108, 133] on p "Boltning - Realistic, Lightning..." at bounding box center [117, 131] width 104 height 8
type input "**"
type input "***"
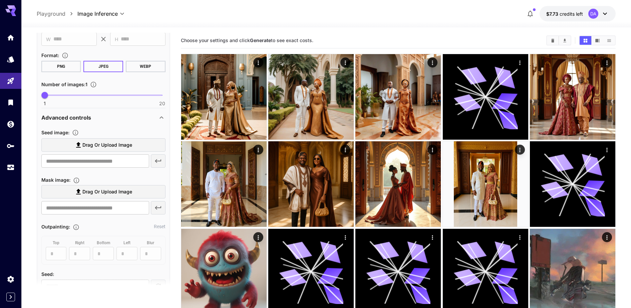
scroll to position [250, 0]
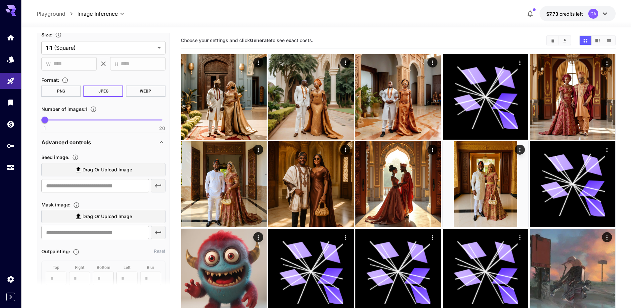
click at [122, 164] on label "Drag or upload image" at bounding box center [103, 170] width 124 height 14
click at [0, 0] on input "Drag or upload image" at bounding box center [0, 0] width 0 height 0
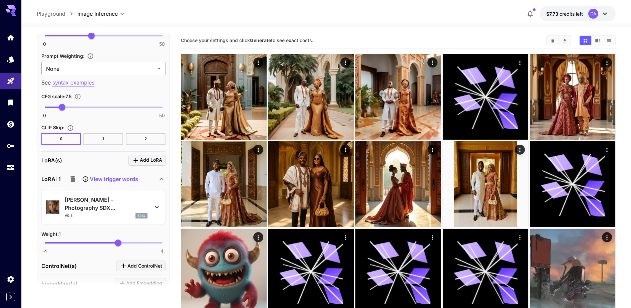
scroll to position [668, 0]
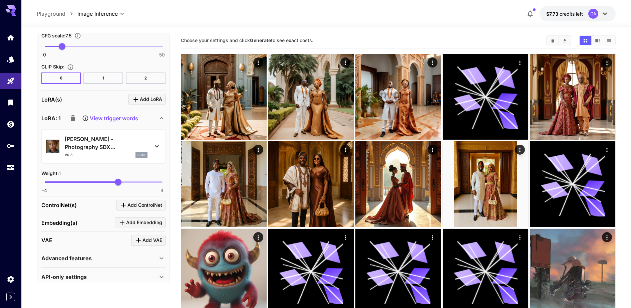
type input "**********"
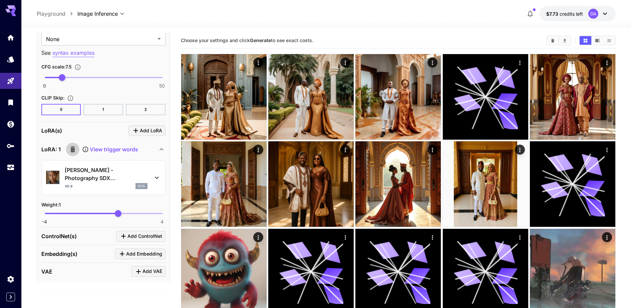
click at [73, 146] on icon "button" at bounding box center [73, 149] width 8 height 8
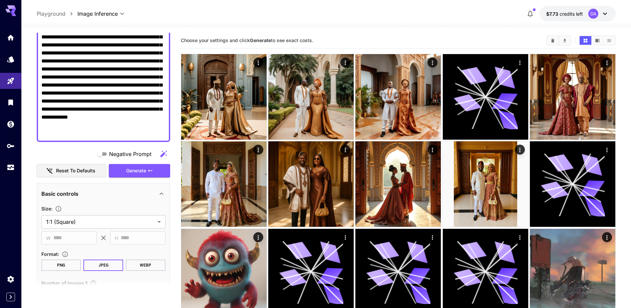
scroll to position [76, 0]
click at [122, 164] on button "Generate" at bounding box center [139, 171] width 61 height 14
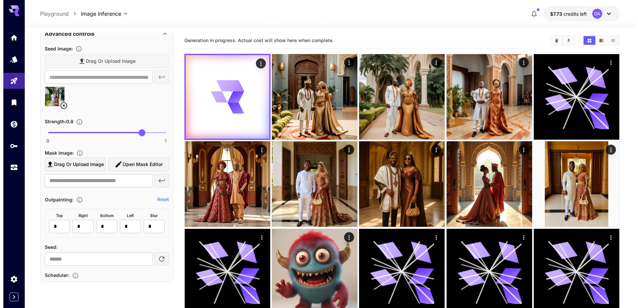
scroll to position [326, 0]
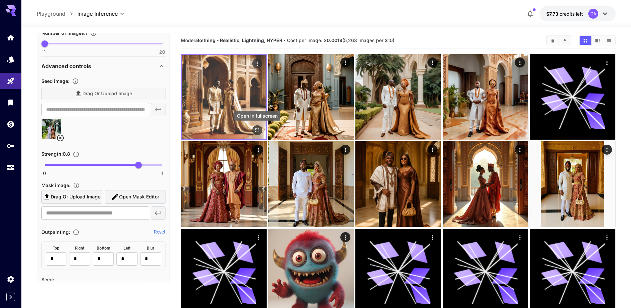
click at [257, 131] on icon "Open in fullscreen" at bounding box center [257, 130] width 7 height 7
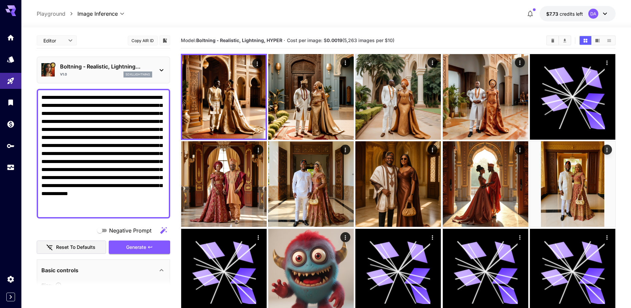
click at [109, 65] on p "Boltning - Realistic, Lightning..." at bounding box center [106, 66] width 92 height 8
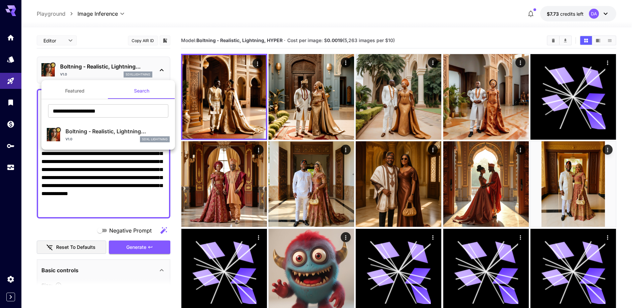
click at [80, 95] on button "Featured" at bounding box center [74, 91] width 67 height 16
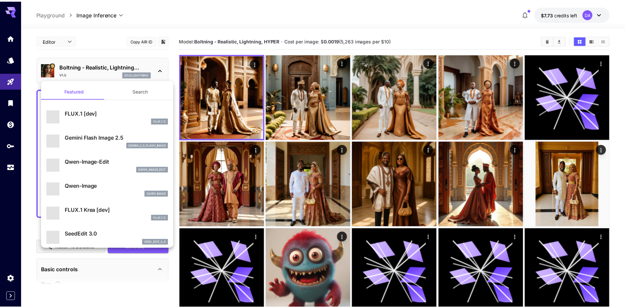
scroll to position [83, 0]
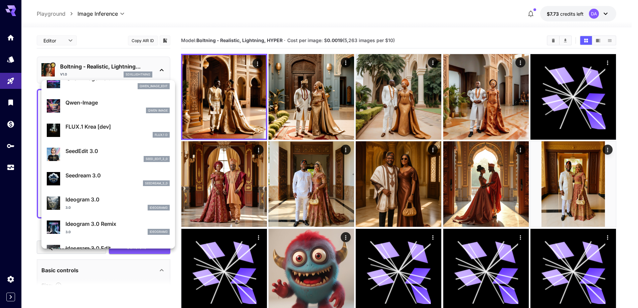
click at [105, 108] on div "Qwen Image" at bounding box center [117, 110] width 104 height 6
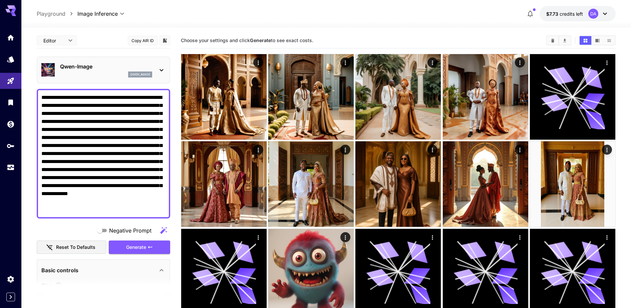
click at [120, 69] on p "Qwen-Image" at bounding box center [106, 66] width 92 height 8
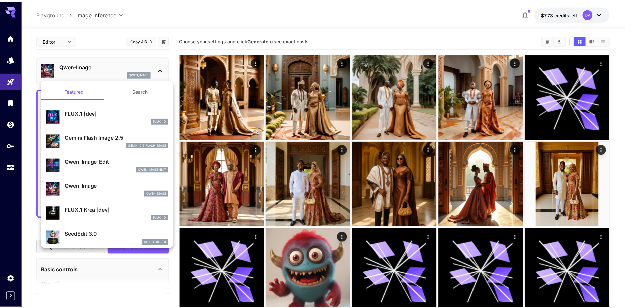
scroll to position [42, 0]
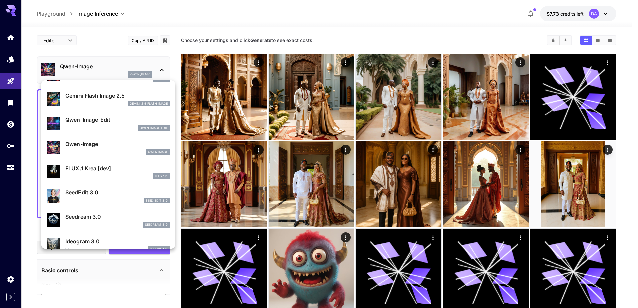
click at [108, 203] on div "seed_edit_3_0" at bounding box center [117, 201] width 104 height 6
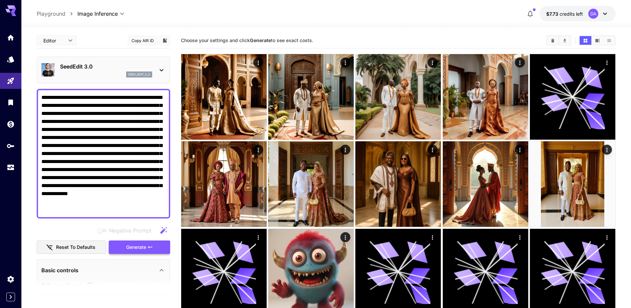
click at [149, 249] on icon "button" at bounding box center [150, 246] width 5 height 5
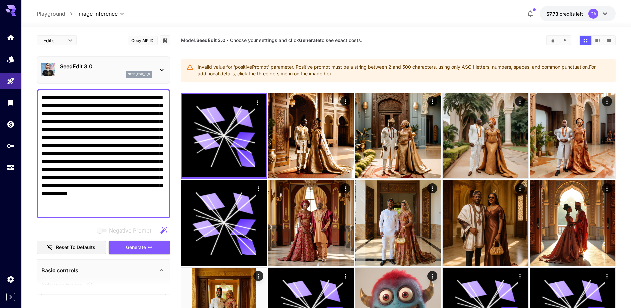
click at [111, 75] on div "seed_edit_3_0" at bounding box center [106, 74] width 92 height 6
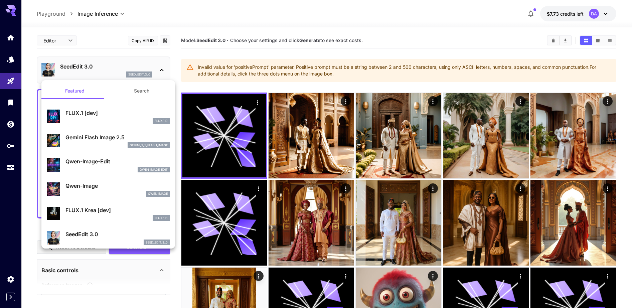
click at [108, 164] on p "Qwen-Image-Edit" at bounding box center [117, 161] width 104 height 8
type input "*"
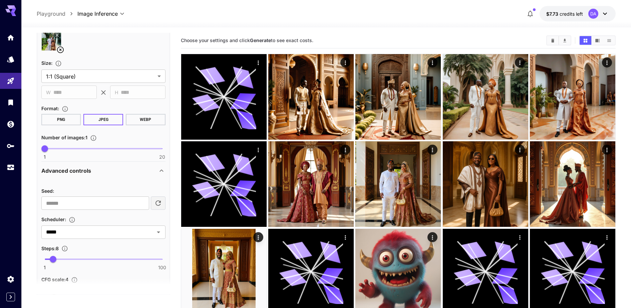
scroll to position [446, 0]
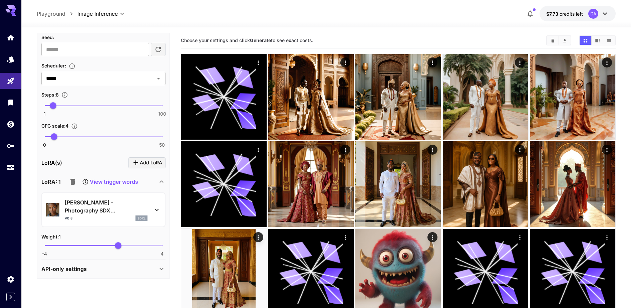
click at [71, 183] on icon "button" at bounding box center [72, 182] width 5 height 6
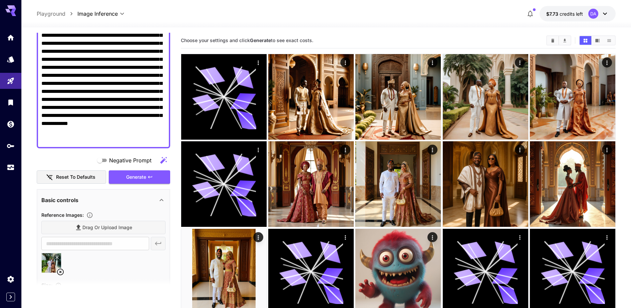
scroll to position [66, 0]
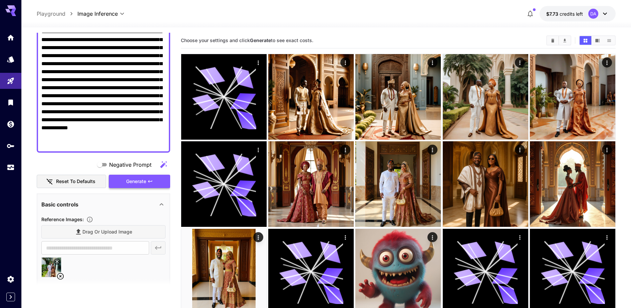
click at [160, 177] on button "Generate" at bounding box center [139, 182] width 61 height 14
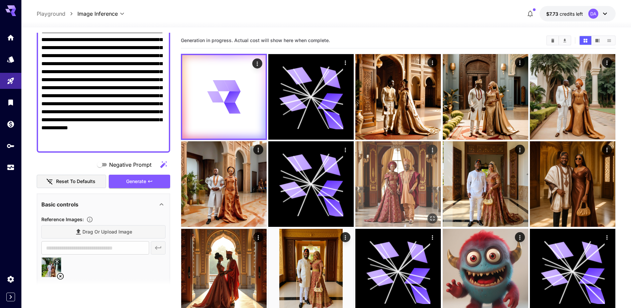
click at [432, 212] on img at bounding box center [398, 183] width 85 height 85
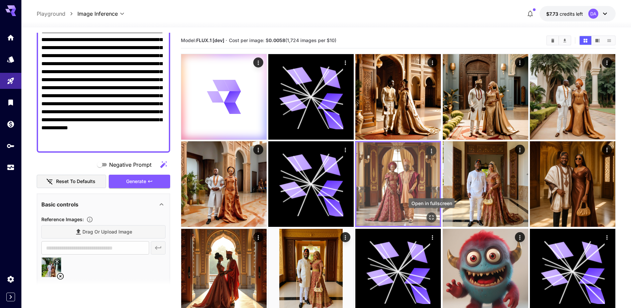
click at [433, 217] on icon "Open in fullscreen" at bounding box center [432, 217] width 7 height 7
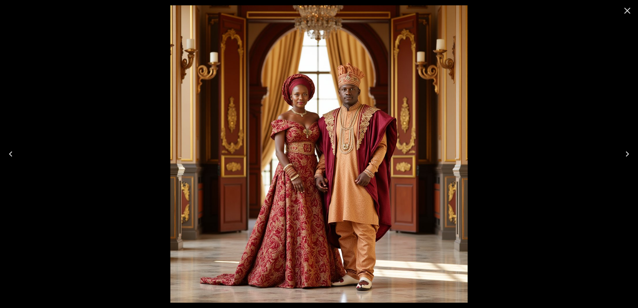
click at [624, 10] on icon "Close" at bounding box center [627, 10] width 11 height 11
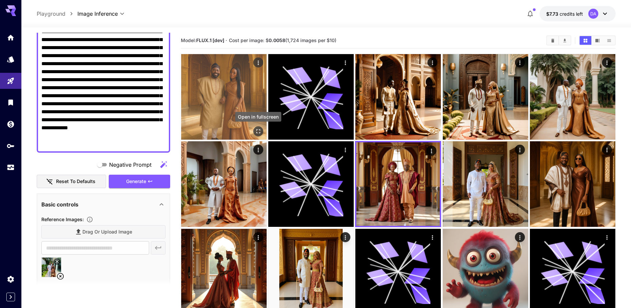
click at [256, 130] on icon "Open in fullscreen" at bounding box center [258, 131] width 7 height 7
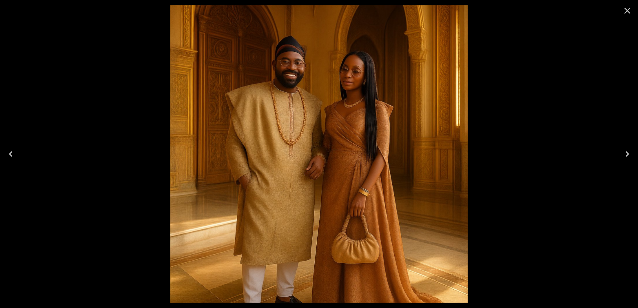
click at [628, 9] on icon "Close" at bounding box center [627, 10] width 11 height 11
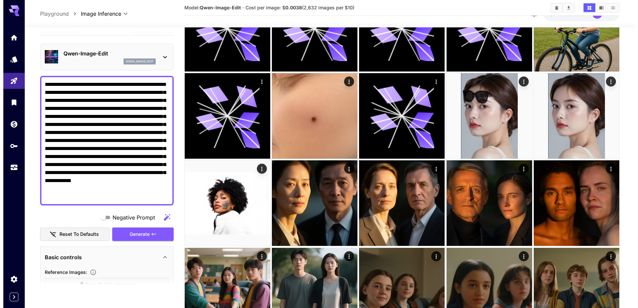
scroll to position [0, 0]
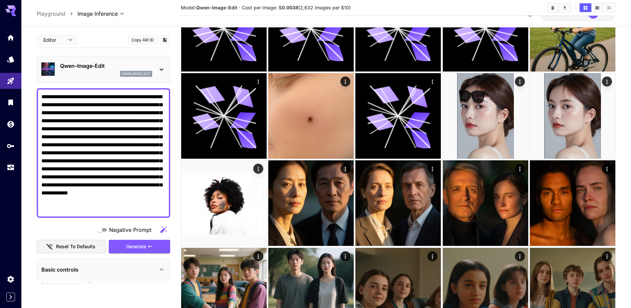
click at [112, 72] on div "qwen_image_edit" at bounding box center [106, 74] width 92 height 6
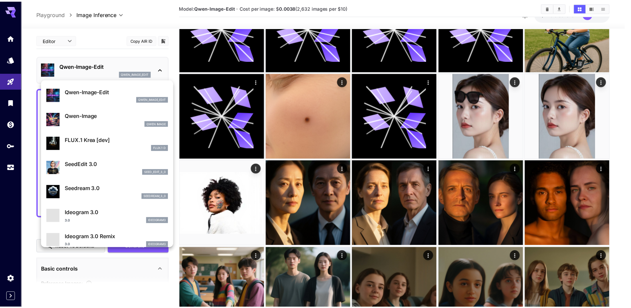
scroll to position [126, 0]
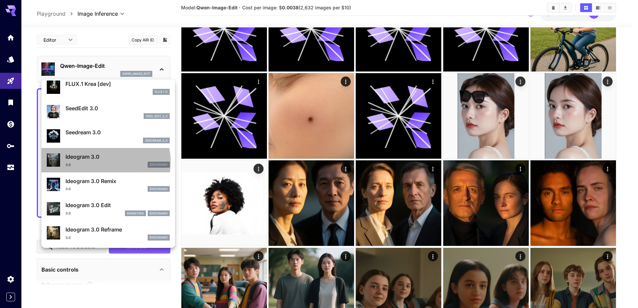
click at [103, 162] on div "3.0 ideogram3" at bounding box center [117, 165] width 104 height 6
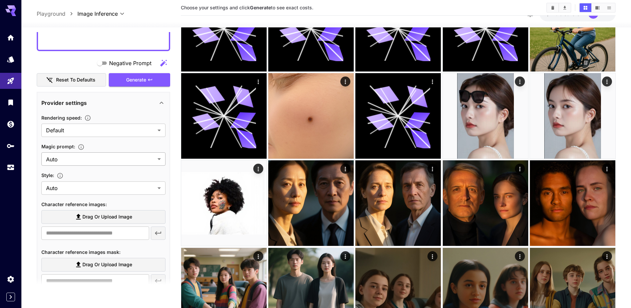
scroll to position [167, 0]
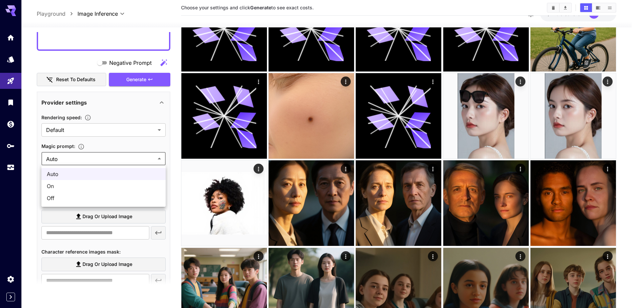
click at [107, 157] on div at bounding box center [319, 154] width 638 height 308
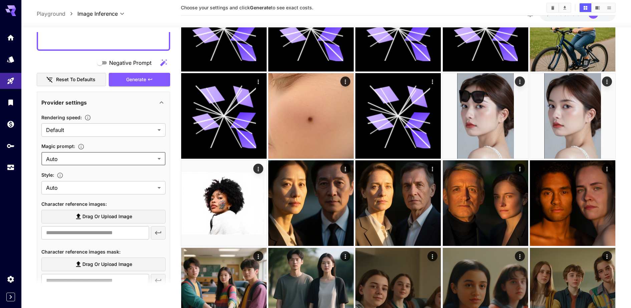
scroll to position [250, 0]
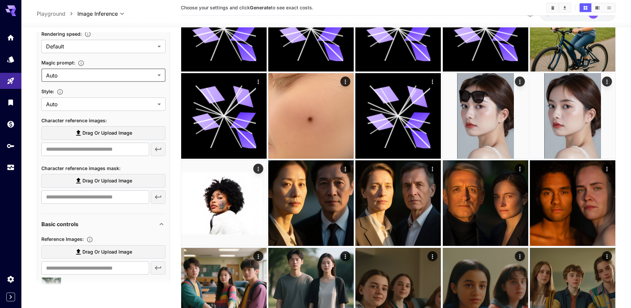
click at [111, 135] on span "Drag or upload image" at bounding box center [107, 133] width 50 height 8
click at [0, 0] on input "Drag or upload image" at bounding box center [0, 0] width 0 height 0
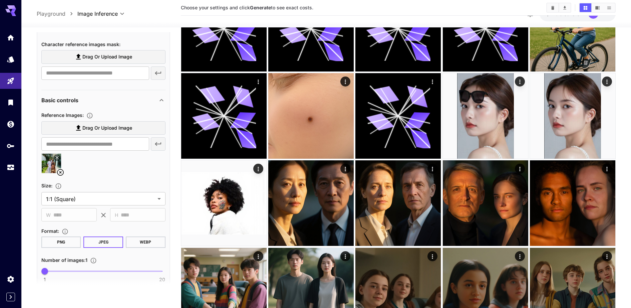
scroll to position [459, 0]
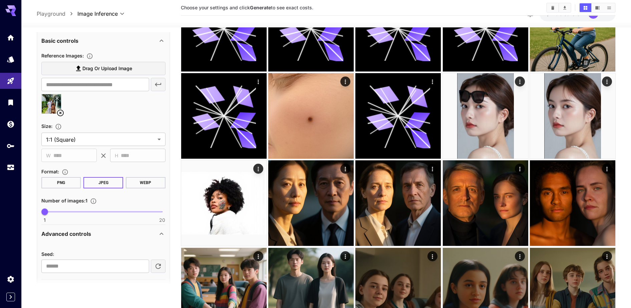
type input "**********"
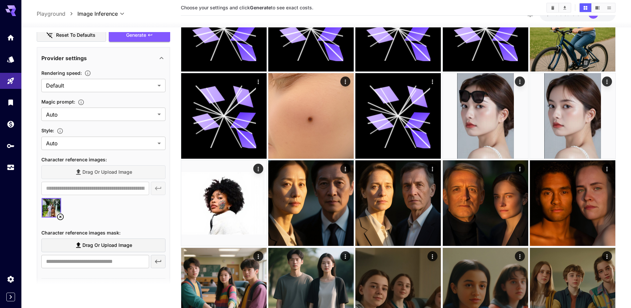
scroll to position [146, 0]
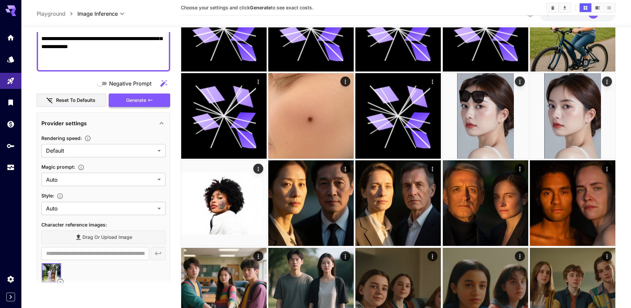
click at [145, 101] on span "Generate" at bounding box center [136, 100] width 20 height 8
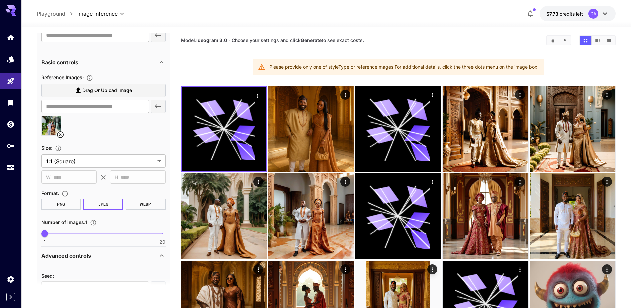
scroll to position [438, 0]
click at [61, 136] on icon at bounding box center [60, 134] width 8 height 8
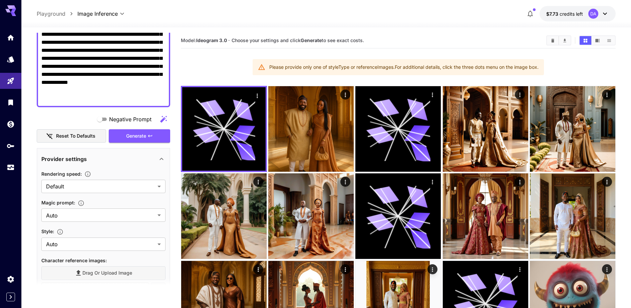
scroll to position [104, 0]
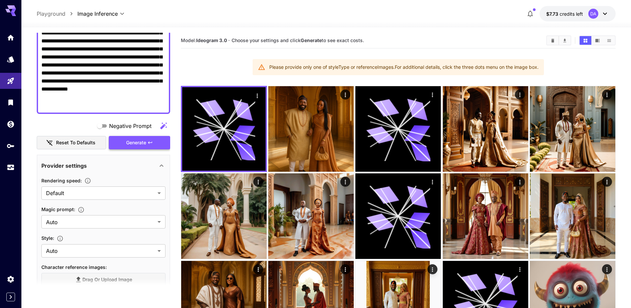
click at [128, 143] on span "Generate" at bounding box center [136, 143] width 20 height 8
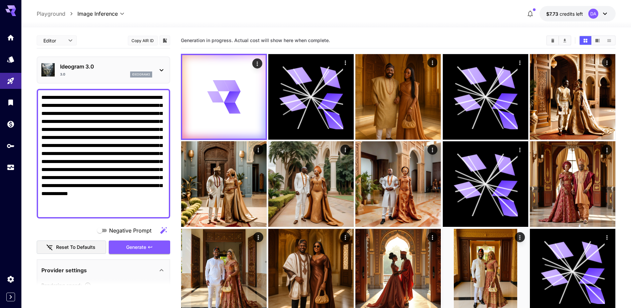
scroll to position [104, 0]
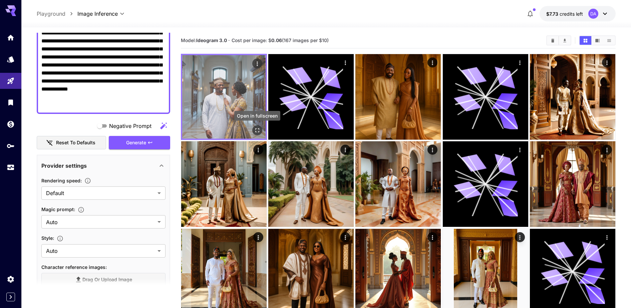
click at [262, 129] on div "Open in fullscreen" at bounding box center [257, 130] width 10 height 10
click at [258, 130] on icon "Open in fullscreen" at bounding box center [257, 130] width 7 height 7
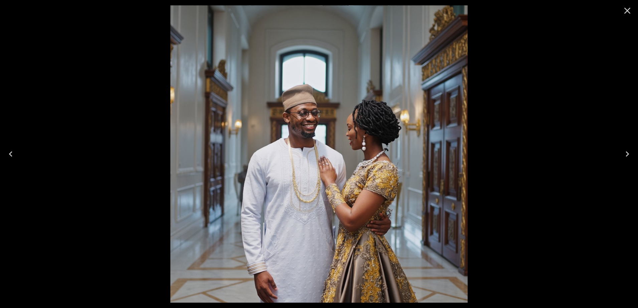
click at [631, 10] on button "Close" at bounding box center [627, 11] width 16 height 16
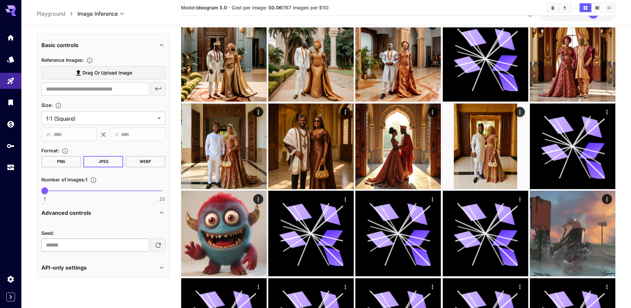
scroll to position [167, 0]
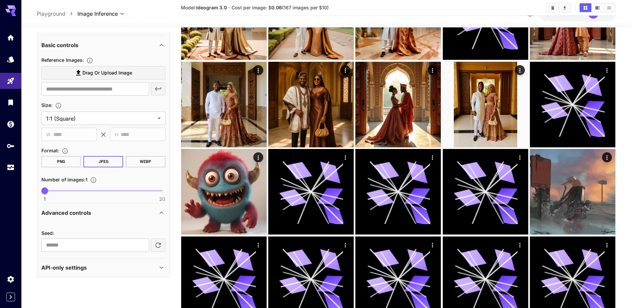
click at [92, 212] on div "Advanced controls" at bounding box center [99, 213] width 116 height 8
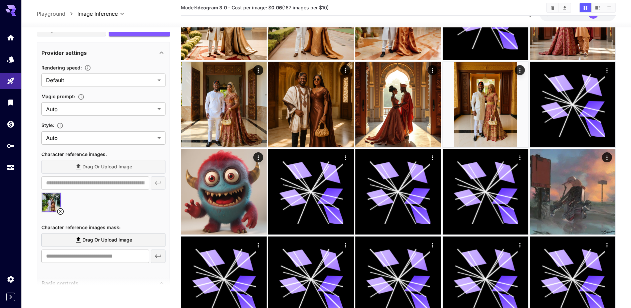
scroll to position [210, 0]
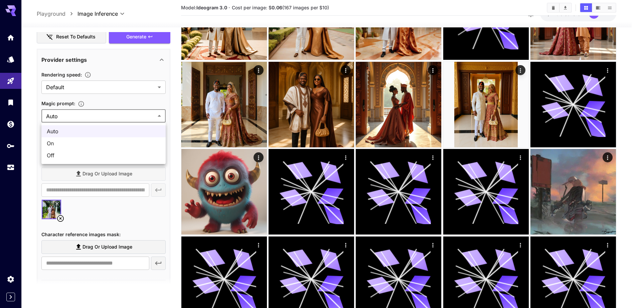
click at [84, 115] on div at bounding box center [319, 154] width 638 height 308
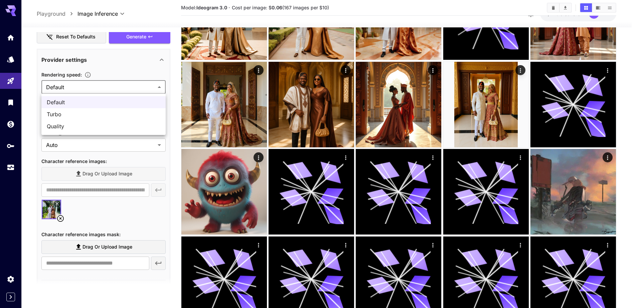
click at [81, 85] on div at bounding box center [319, 154] width 638 height 308
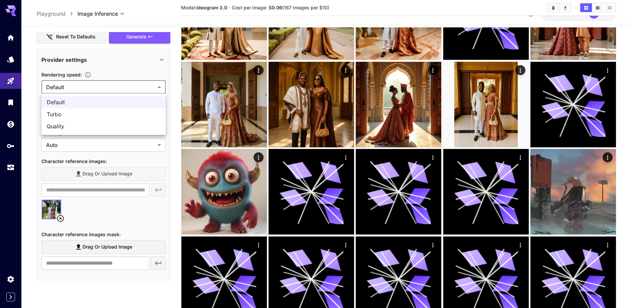
click at [65, 127] on span "Quality" at bounding box center [103, 126] width 113 height 8
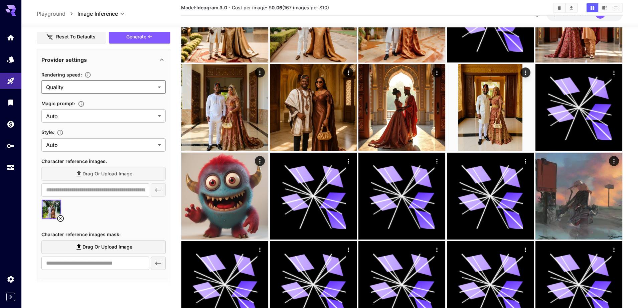
type input "*******"
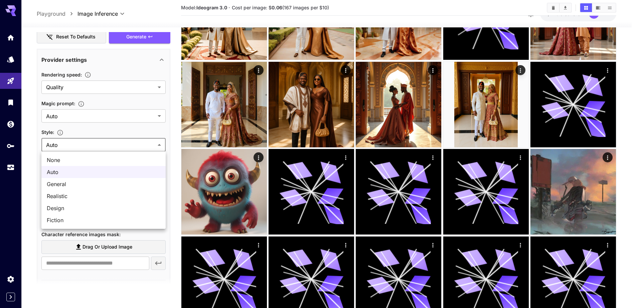
click at [69, 191] on li "Realistic" at bounding box center [103, 196] width 124 height 12
type input "*********"
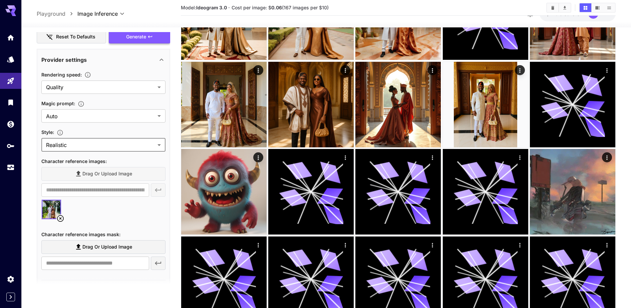
click at [145, 41] on button "Generate" at bounding box center [139, 37] width 61 height 14
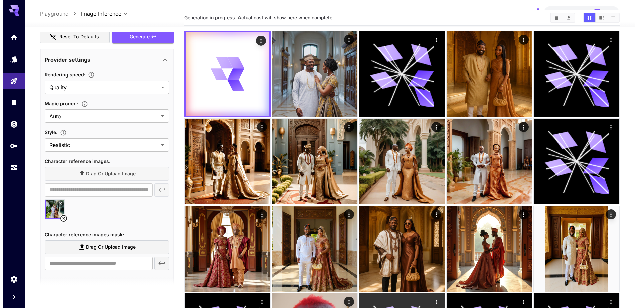
scroll to position [0, 0]
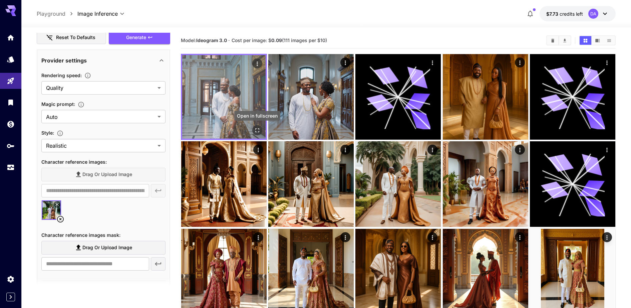
click at [257, 128] on icon "Open in fullscreen" at bounding box center [257, 130] width 7 height 7
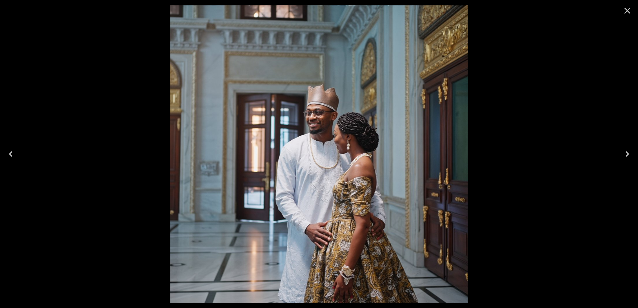
scroll to position [210, 0]
click at [624, 13] on icon "Close" at bounding box center [627, 11] width 6 height 6
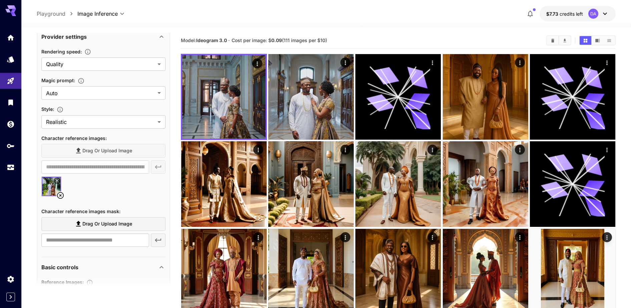
scroll to position [293, 0]
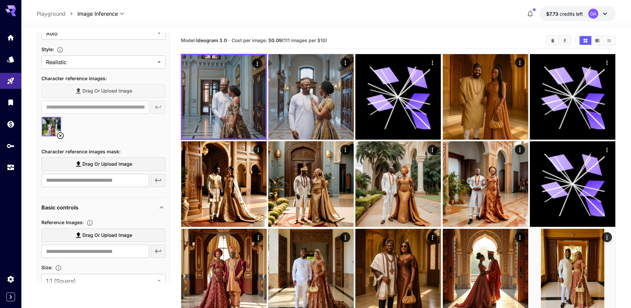
click at [60, 135] on icon at bounding box center [60, 136] width 8 height 8
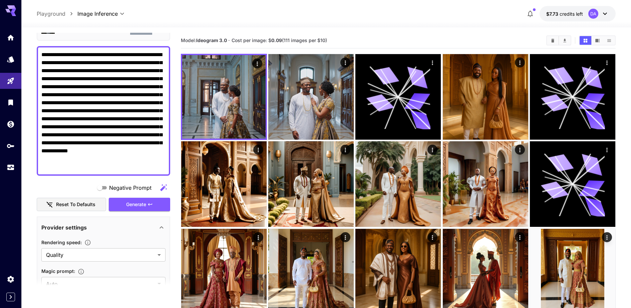
scroll to position [0, 0]
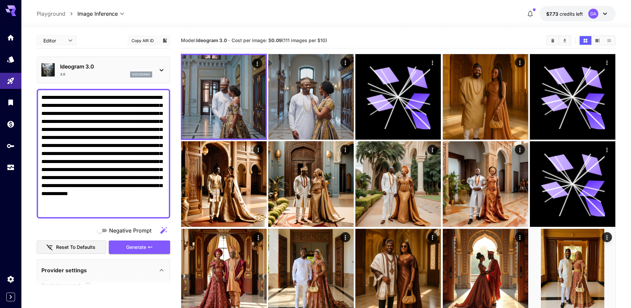
drag, startPoint x: 78, startPoint y: 113, endPoint x: 159, endPoint y: 216, distance: 130.5
click at [159, 216] on div "**********" at bounding box center [104, 154] width 134 height 130
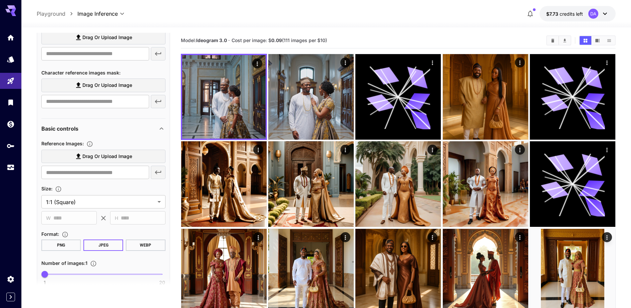
scroll to position [297, 0]
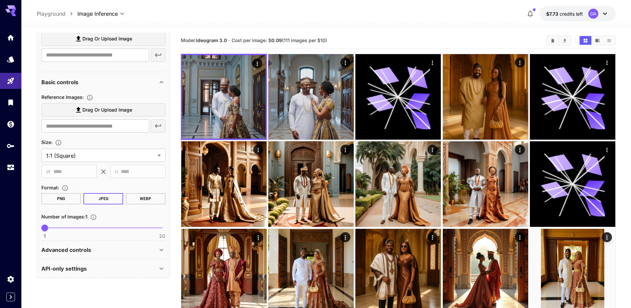
type textarea "**********"
click at [98, 249] on div "Advanced controls" at bounding box center [99, 250] width 116 height 8
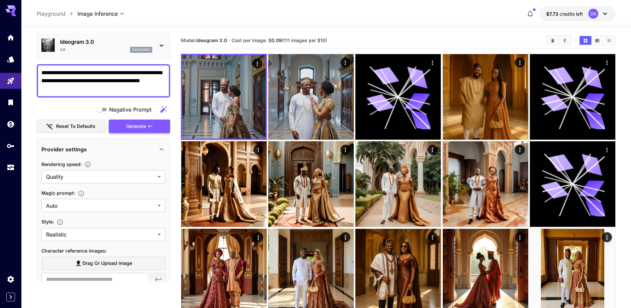
scroll to position [0, 0]
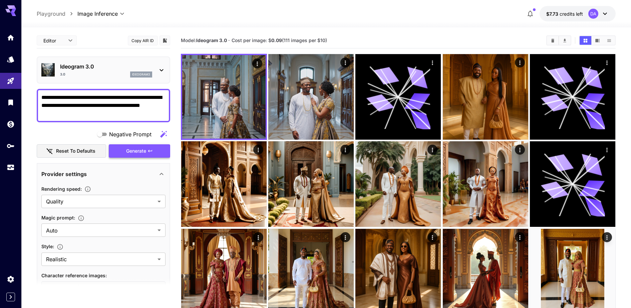
click at [140, 152] on span "Generate" at bounding box center [136, 151] width 20 height 8
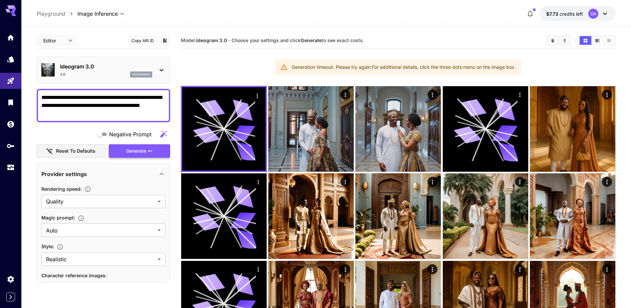
click at [131, 148] on span "Generate" at bounding box center [136, 151] width 20 height 8
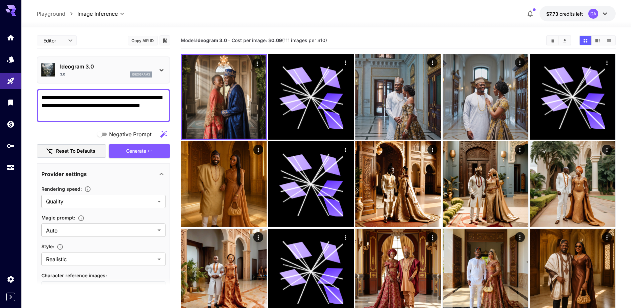
click at [113, 106] on textarea "**********" at bounding box center [103, 105] width 124 height 24
click at [135, 72] on p "ideogram3" at bounding box center [141, 74] width 18 height 5
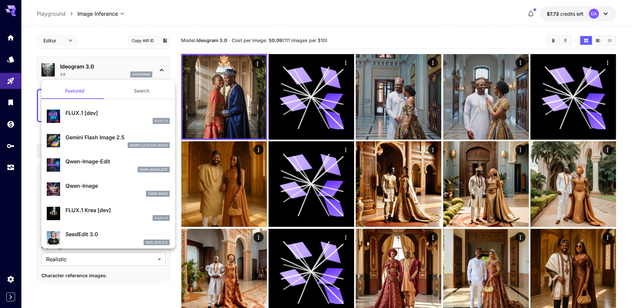
click at [107, 164] on p "Qwen-Image-Edit" at bounding box center [117, 161] width 104 height 8
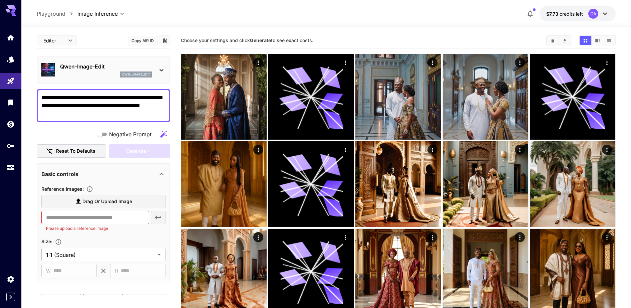
click at [98, 118] on div "**********" at bounding box center [104, 105] width 134 height 33
click at [104, 114] on textarea "**********" at bounding box center [103, 105] width 124 height 24
drag, startPoint x: 67, startPoint y: 97, endPoint x: 94, endPoint y: 114, distance: 32.3
click at [94, 114] on textarea "**********" at bounding box center [103, 105] width 124 height 24
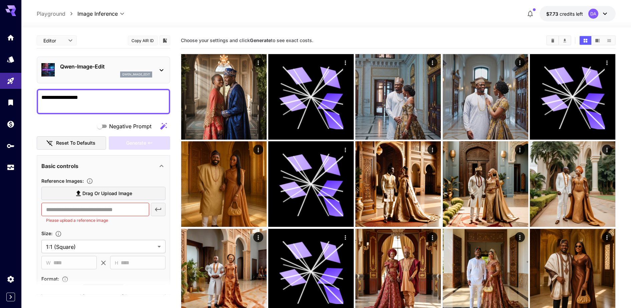
type textarea "**********"
click at [104, 198] on label "Drag or upload image" at bounding box center [103, 194] width 124 height 14
click at [0, 0] on input "Drag or upload image" at bounding box center [0, 0] width 0 height 0
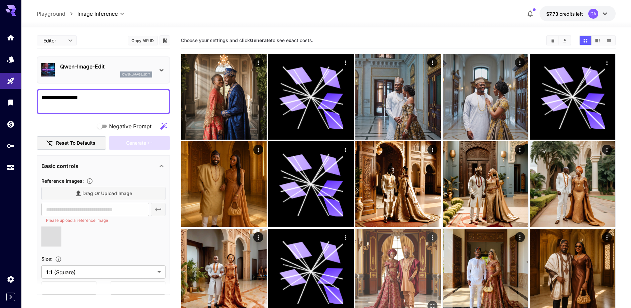
type input "**********"
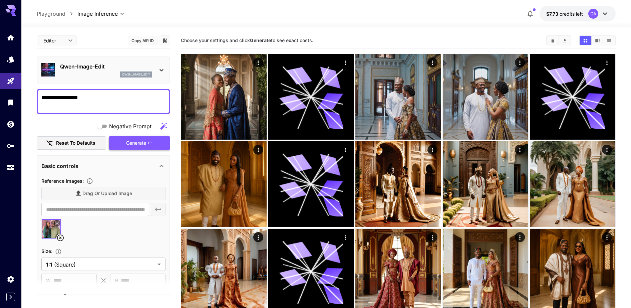
click at [141, 141] on span "Generate" at bounding box center [136, 143] width 20 height 8
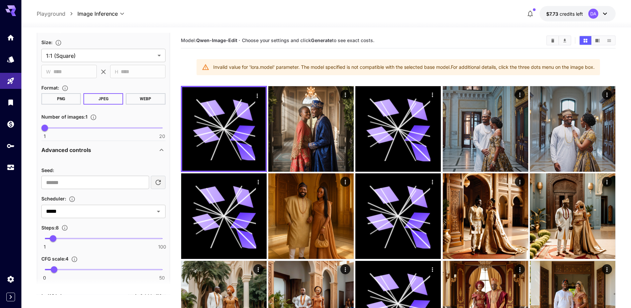
scroll to position [262, 0]
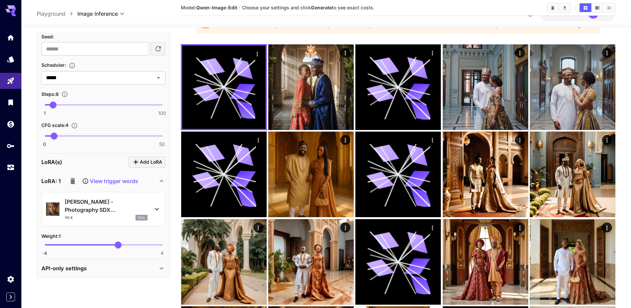
click at [70, 179] on icon "button" at bounding box center [73, 181] width 8 height 8
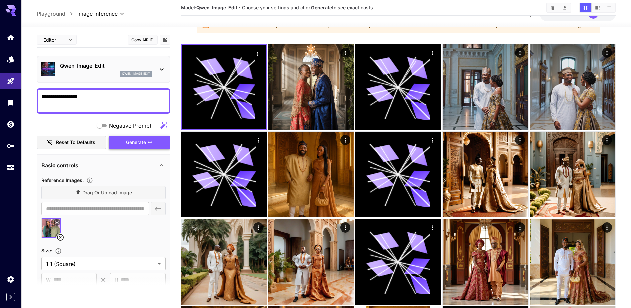
click at [127, 139] on span "Generate" at bounding box center [136, 142] width 20 height 8
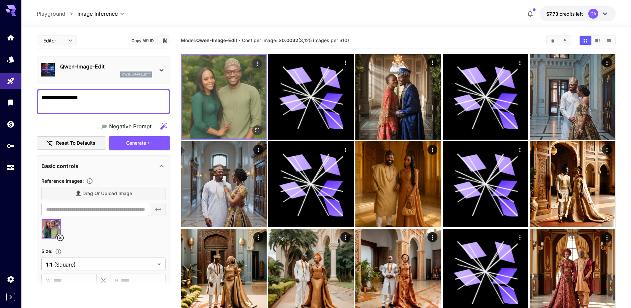
click at [255, 129] on icon "Open in fullscreen" at bounding box center [257, 130] width 4 height 4
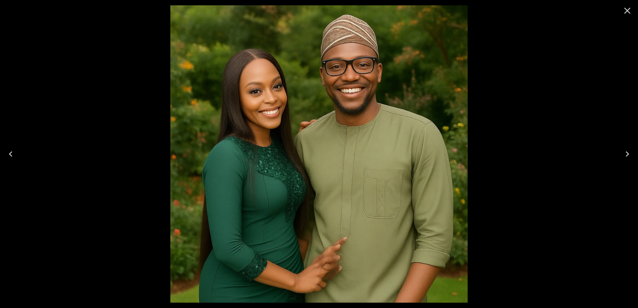
click at [523, 97] on div at bounding box center [319, 154] width 638 height 308
click at [627, 12] on icon "Close" at bounding box center [627, 10] width 11 height 11
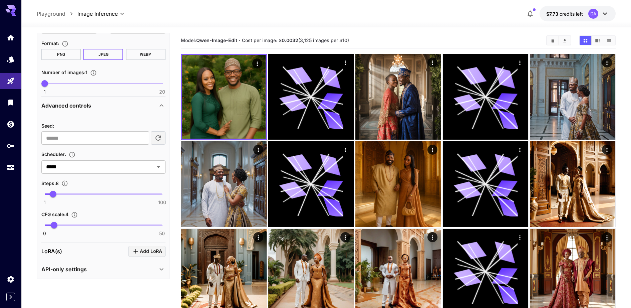
scroll to position [254, 0]
click at [113, 193] on span at bounding box center [104, 193] width 118 height 1
type input "**"
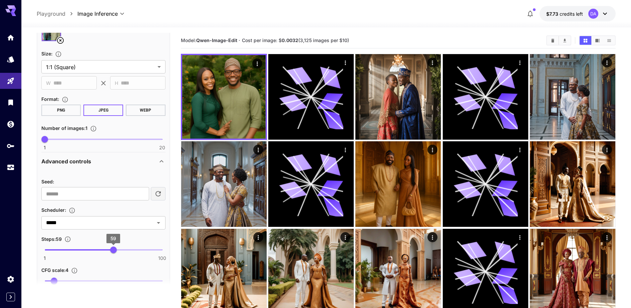
scroll to position [87, 0]
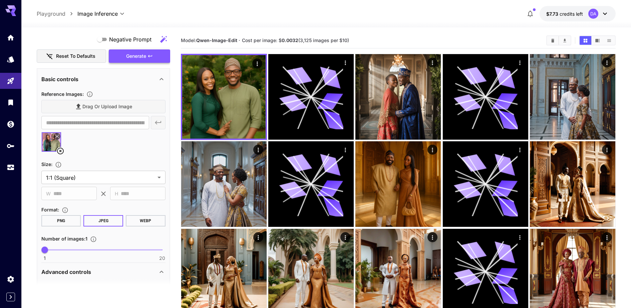
click at [139, 57] on span "Generate" at bounding box center [136, 56] width 20 height 8
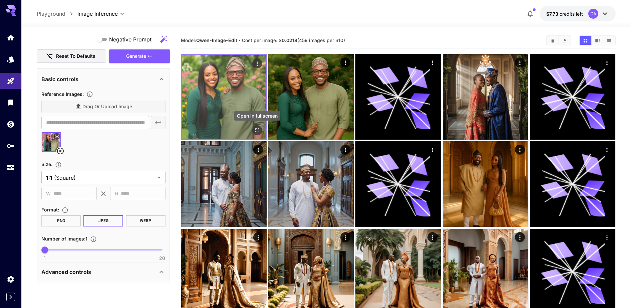
click at [259, 132] on icon "Open in fullscreen" at bounding box center [257, 130] width 4 height 4
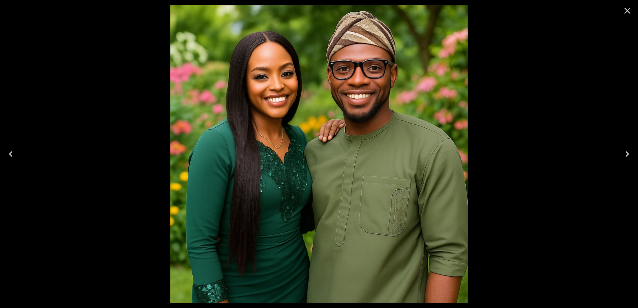
click at [623, 14] on icon "Close" at bounding box center [627, 10] width 11 height 11
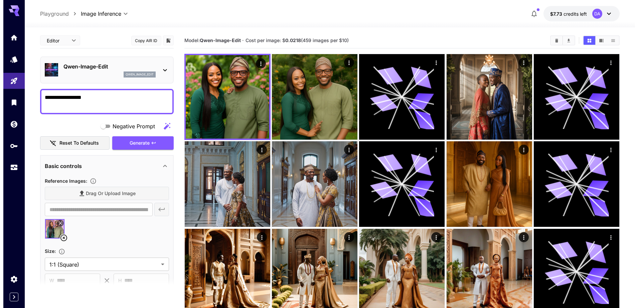
scroll to position [209, 0]
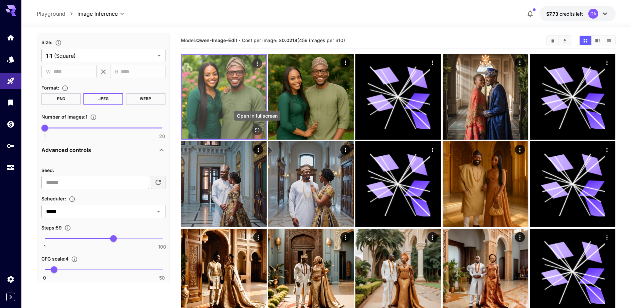
click at [258, 131] on icon "Open in fullscreen" at bounding box center [257, 130] width 7 height 7
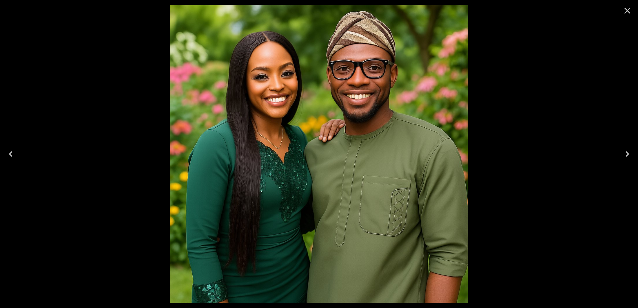
scroll to position [209, 0]
click at [516, 82] on div at bounding box center [319, 154] width 638 height 308
click at [626, 10] on icon "Close" at bounding box center [627, 11] width 6 height 6
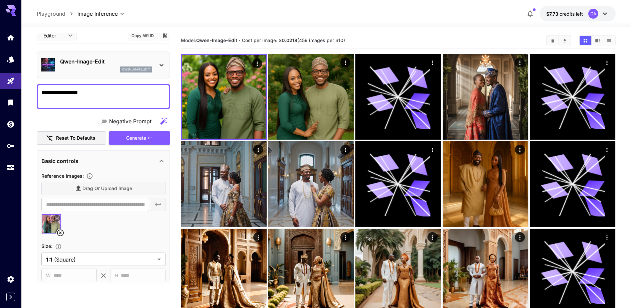
scroll to position [0, 0]
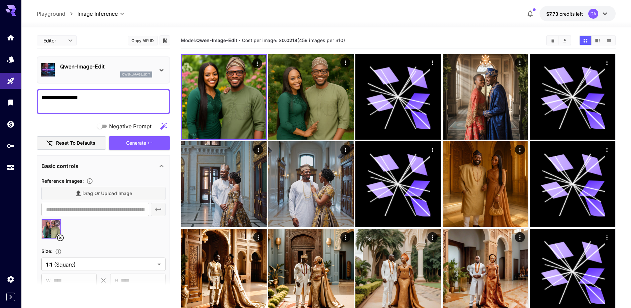
click at [124, 69] on p "Qwen-Image-Edit" at bounding box center [106, 66] width 92 height 8
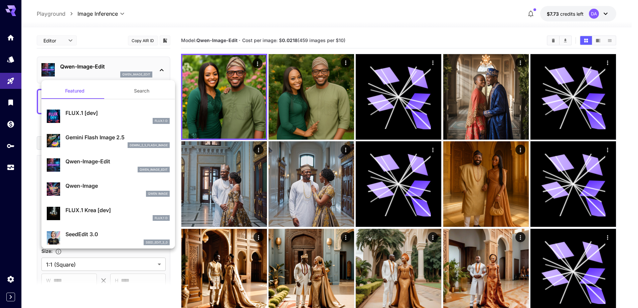
click at [114, 141] on p "Gemini Flash Image 2.5" at bounding box center [117, 137] width 104 height 8
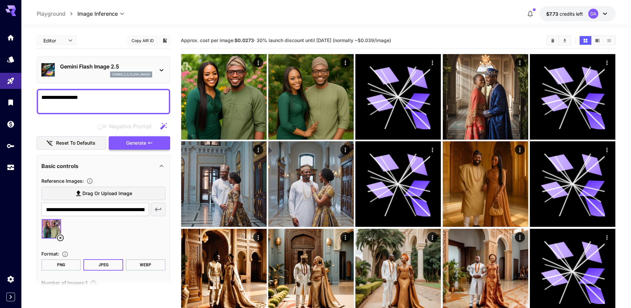
click at [139, 144] on span "Generate" at bounding box center [136, 143] width 20 height 8
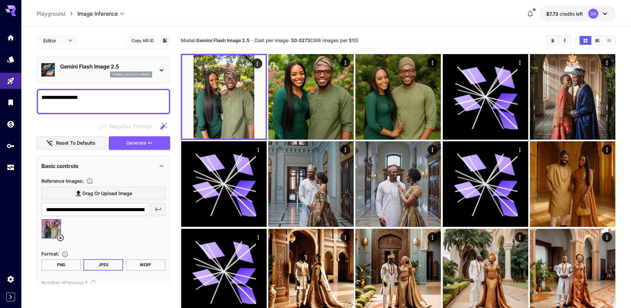
click at [54, 229] on img at bounding box center [51, 228] width 19 height 19
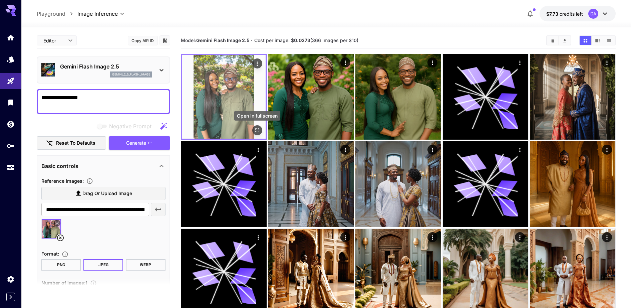
click at [254, 131] on icon "Open in fullscreen" at bounding box center [257, 130] width 7 height 7
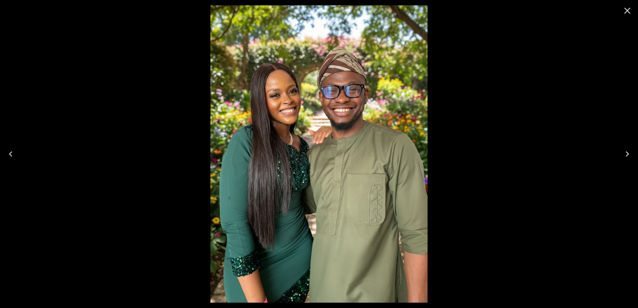
click at [628, 13] on icon "Close" at bounding box center [627, 10] width 11 height 11
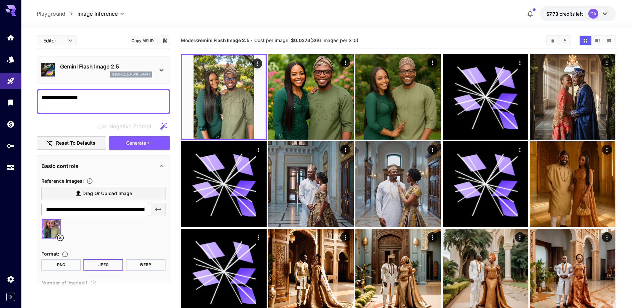
drag, startPoint x: 94, startPoint y: 100, endPoint x: 31, endPoint y: 99, distance: 62.8
paste textarea "**********"
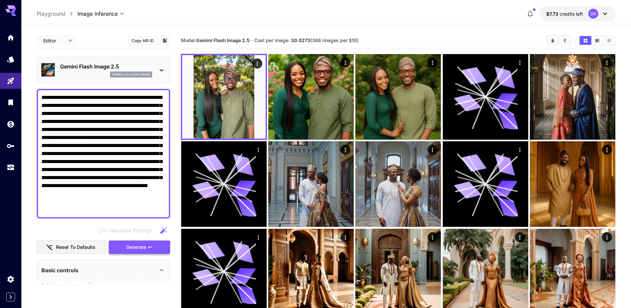
type textarea "**********"
click at [139, 247] on span "Generate" at bounding box center [136, 247] width 20 height 8
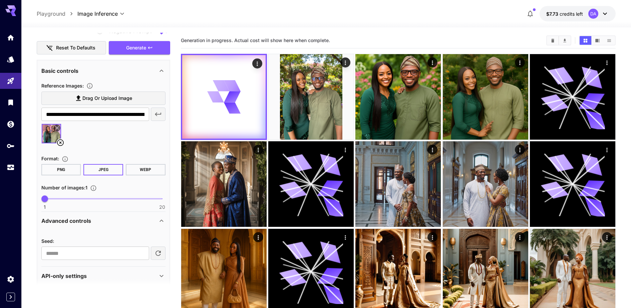
scroll to position [207, 0]
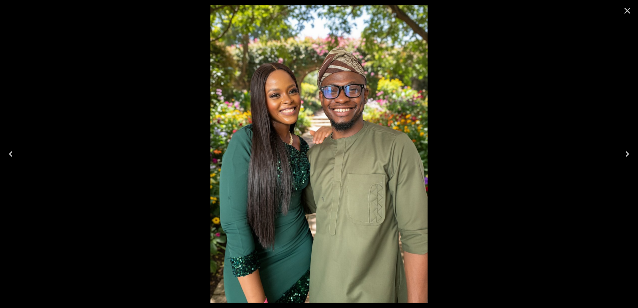
click at [627, 9] on icon "Close" at bounding box center [627, 10] width 11 height 11
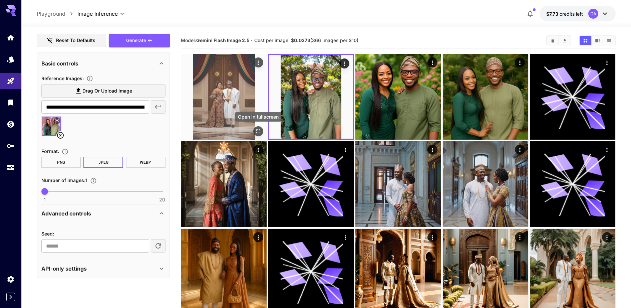
click at [260, 132] on icon "Open in fullscreen" at bounding box center [258, 131] width 4 height 4
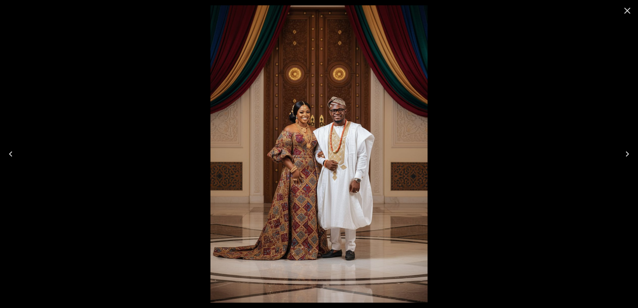
click at [625, 13] on icon "Close" at bounding box center [627, 11] width 6 height 6
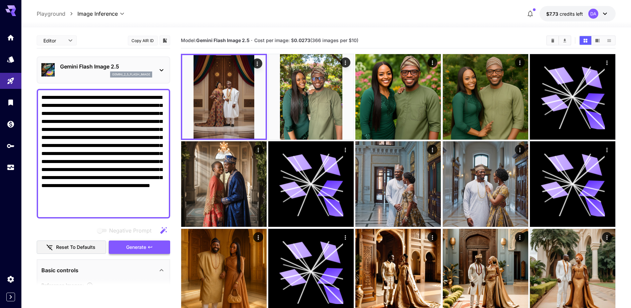
type textarea "**********"
click at [144, 248] on span "Generate" at bounding box center [136, 247] width 20 height 8
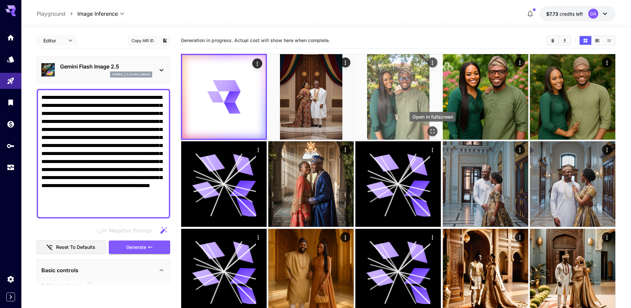
click at [431, 131] on icon "Open in fullscreen" at bounding box center [433, 131] width 7 height 7
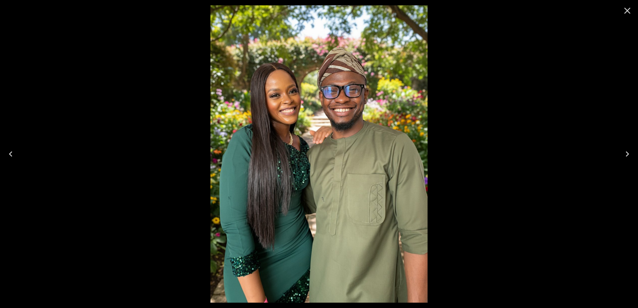
click at [627, 12] on icon "Close" at bounding box center [627, 10] width 11 height 11
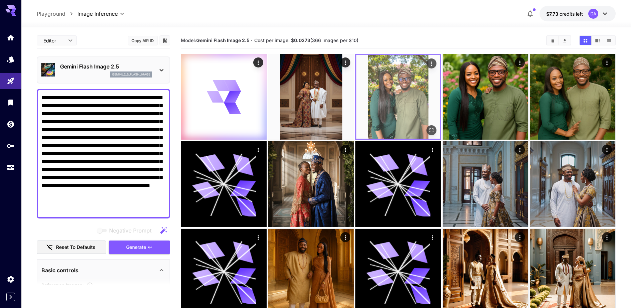
click at [432, 63] on icon "Actions" at bounding box center [431, 63] width 1 height 4
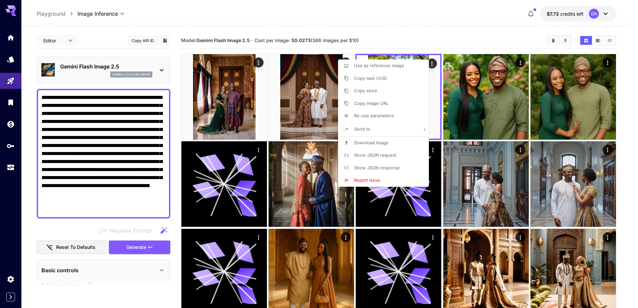
click at [254, 126] on div at bounding box center [319, 154] width 638 height 308
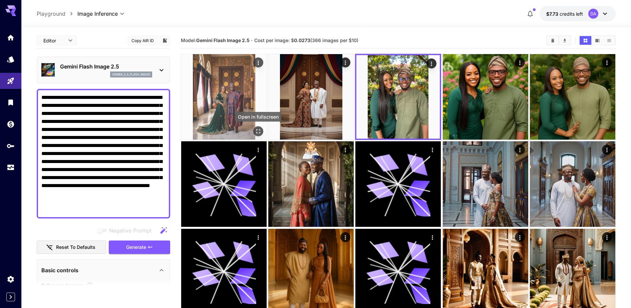
click at [258, 136] on button "Open in fullscreen" at bounding box center [258, 131] width 10 height 10
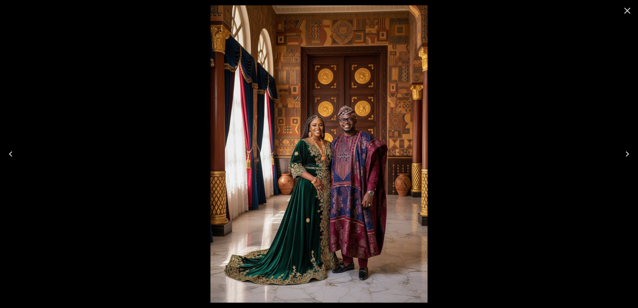
click at [476, 99] on div at bounding box center [319, 154] width 638 height 308
click at [631, 12] on icon "Close" at bounding box center [627, 10] width 11 height 11
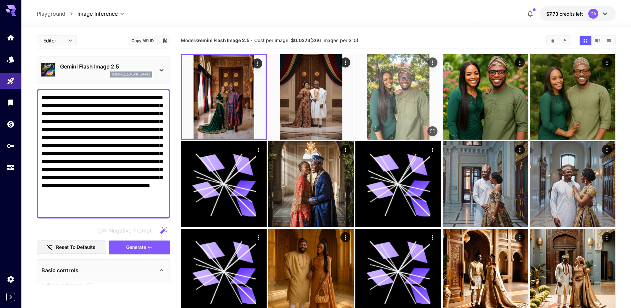
click at [433, 63] on icon "Actions" at bounding box center [432, 62] width 1 height 4
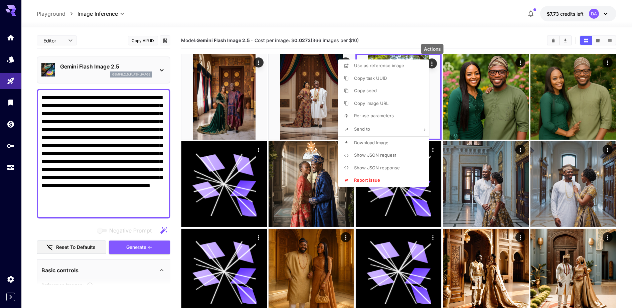
click at [374, 99] on li "Copy image URL" at bounding box center [385, 103] width 95 height 13
click at [11, 88] on div at bounding box center [319, 154] width 638 height 308
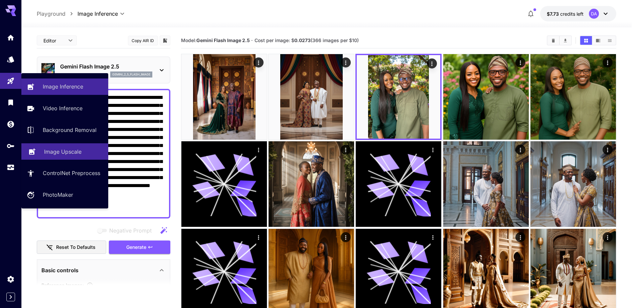
click at [74, 158] on link "Image Upscale" at bounding box center [64, 151] width 87 height 16
type input "**********"
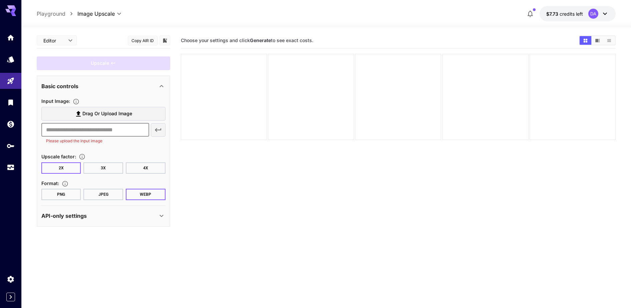
click at [95, 132] on input "text" at bounding box center [95, 129] width 108 height 13
paste input "**********"
type input "**********"
click at [153, 128] on button "button" at bounding box center [158, 129] width 15 height 13
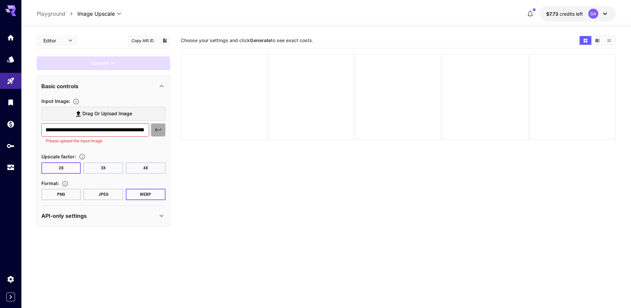
scroll to position [0, 0]
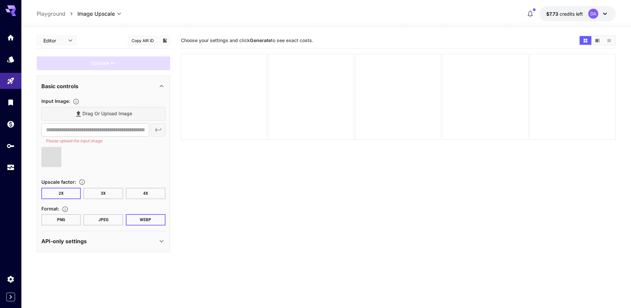
click at [102, 194] on button "3X" at bounding box center [103, 193] width 40 height 11
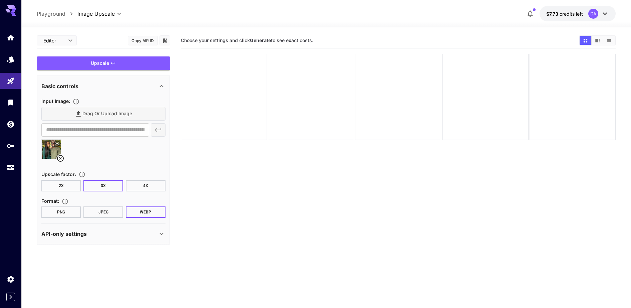
click at [103, 214] on button "JPEG" at bounding box center [103, 211] width 40 height 11
click at [123, 63] on div "Upscale" at bounding box center [104, 63] width 134 height 14
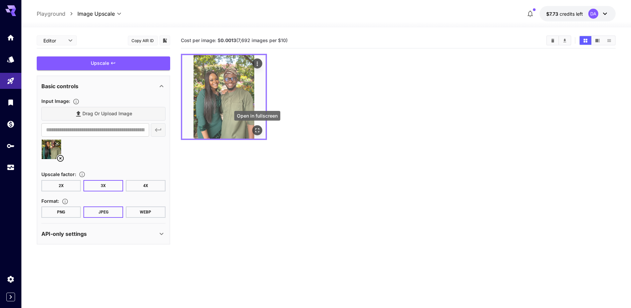
click at [258, 130] on icon "Open in fullscreen" at bounding box center [257, 130] width 7 height 7
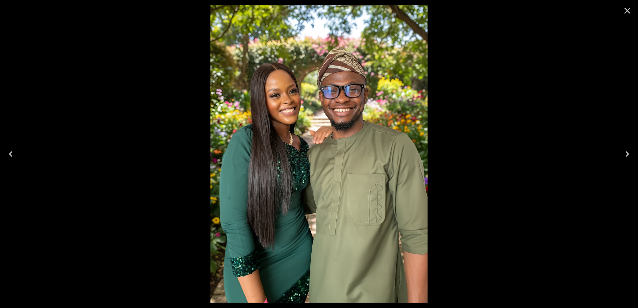
click at [322, 149] on img at bounding box center [318, 153] width 217 height 297
click at [502, 71] on div at bounding box center [319, 154] width 638 height 308
click at [630, 10] on icon "Close" at bounding box center [627, 10] width 11 height 11
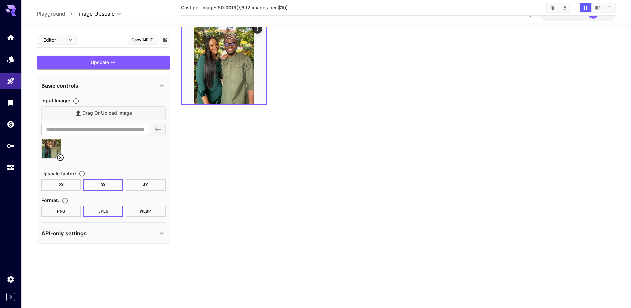
scroll to position [42, 0]
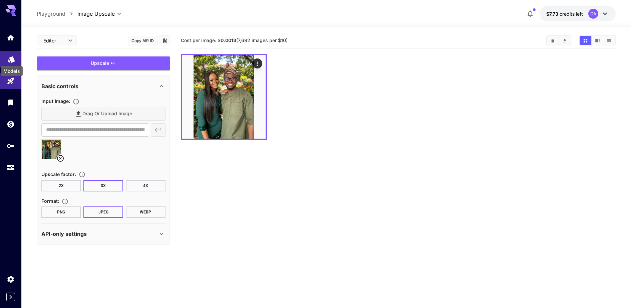
click at [10, 61] on icon "Models" at bounding box center [11, 57] width 8 height 8
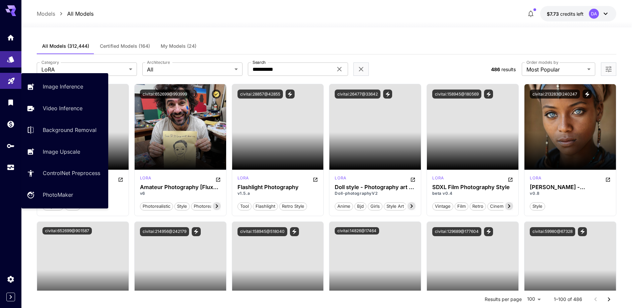
click at [9, 84] on link at bounding box center [10, 81] width 21 height 16
click at [56, 89] on p "Image Inference" at bounding box center [64, 86] width 40 height 8
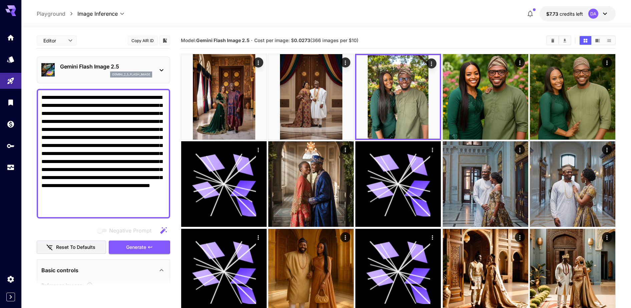
drag, startPoint x: 127, startPoint y: 103, endPoint x: 140, endPoint y: 211, distance: 108.3
click at [140, 211] on textarea "**********" at bounding box center [103, 153] width 124 height 120
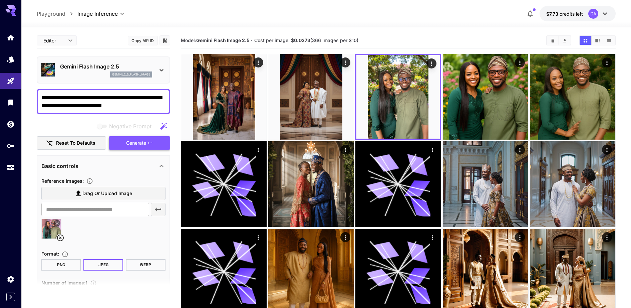
type textarea "**********"
click at [156, 142] on button "Generate" at bounding box center [139, 143] width 61 height 14
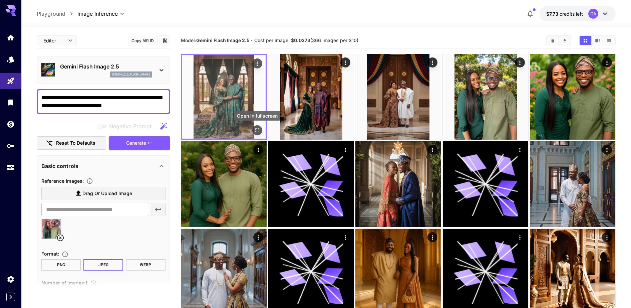
click at [255, 130] on icon "Open in fullscreen" at bounding box center [257, 130] width 7 height 7
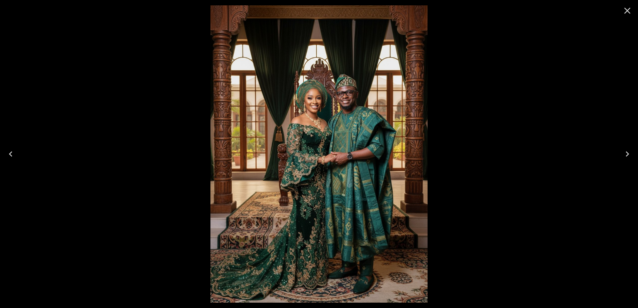
click at [630, 8] on icon "Close" at bounding box center [627, 10] width 11 height 11
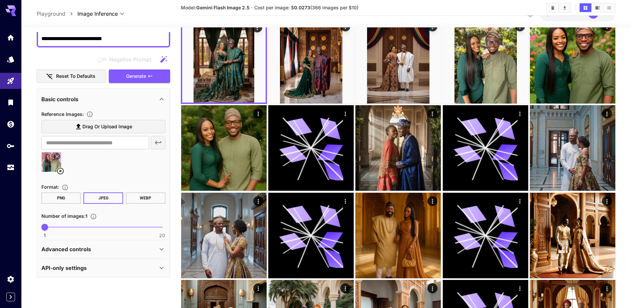
scroll to position [42, 0]
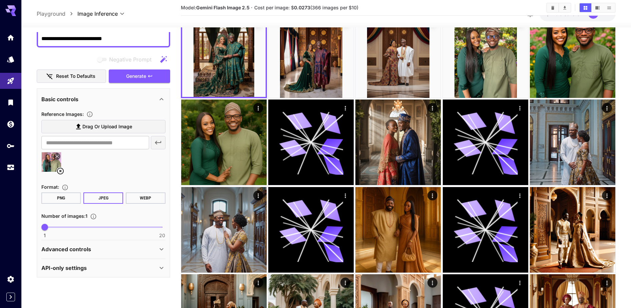
click at [78, 246] on p "Advanced controls" at bounding box center [66, 249] width 50 height 8
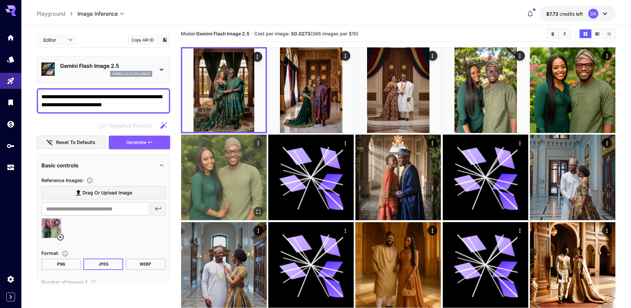
scroll to position [0, 0]
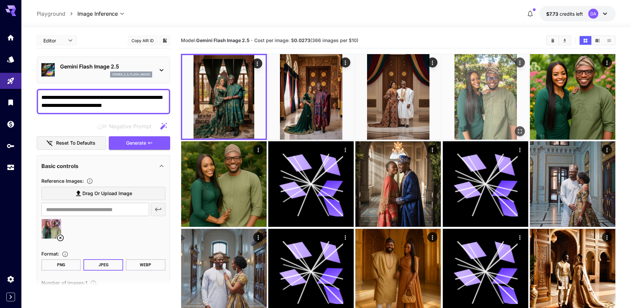
click at [494, 112] on img at bounding box center [485, 96] width 85 height 85
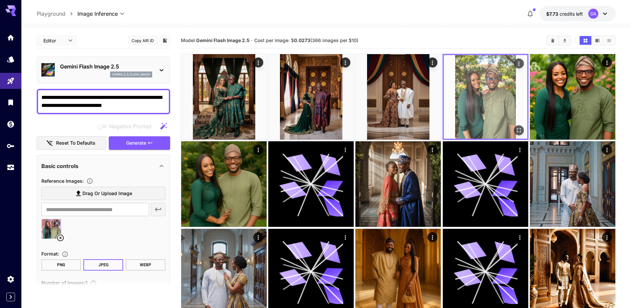
click at [518, 64] on icon "Actions" at bounding box center [519, 63] width 7 height 7
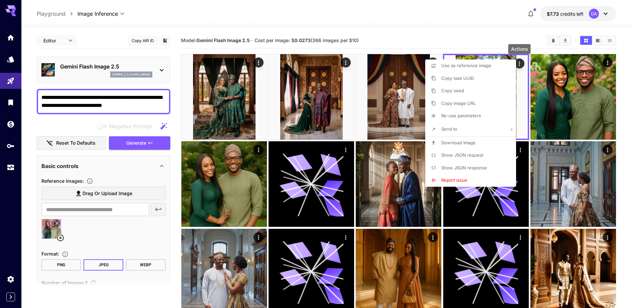
click at [443, 92] on span "Copy seed" at bounding box center [452, 90] width 23 height 5
click at [176, 231] on div at bounding box center [319, 154] width 638 height 308
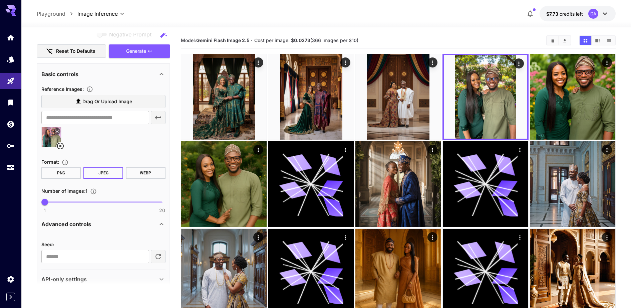
scroll to position [102, 0]
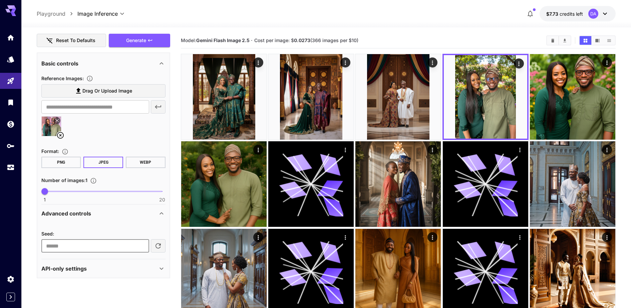
click at [77, 242] on input "number" at bounding box center [95, 245] width 108 height 13
paste input "**********"
type input "**********"
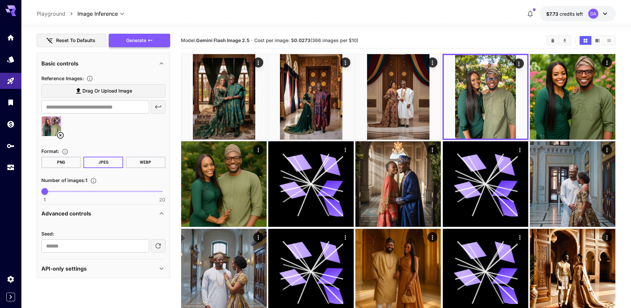
click at [150, 41] on icon "button" at bounding box center [150, 40] width 5 height 5
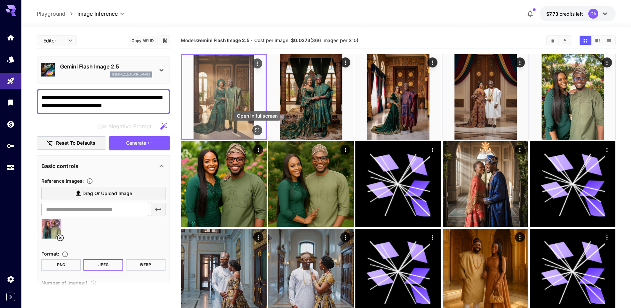
click at [260, 133] on icon "Open in fullscreen" at bounding box center [257, 130] width 7 height 7
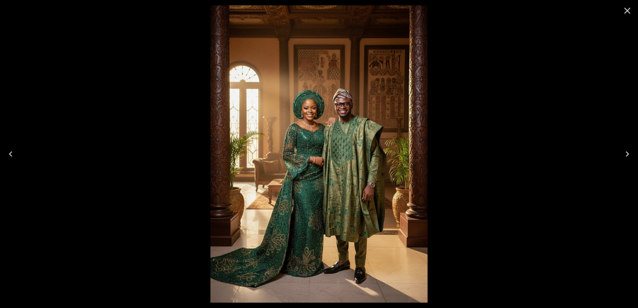
click at [288, 152] on img at bounding box center [318, 153] width 217 height 297
click at [627, 9] on icon "Close" at bounding box center [627, 10] width 11 height 11
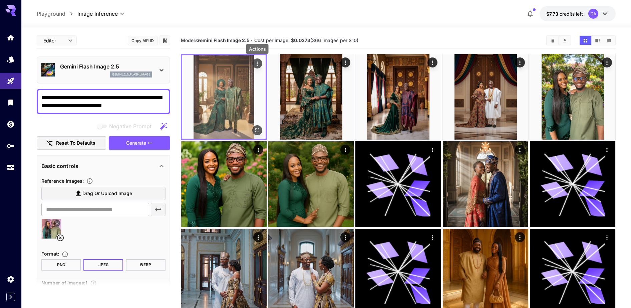
click at [260, 63] on icon "Actions" at bounding box center [257, 63] width 7 height 7
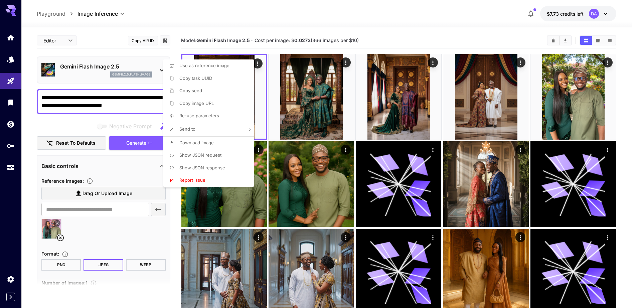
click at [132, 107] on div at bounding box center [319, 154] width 638 height 308
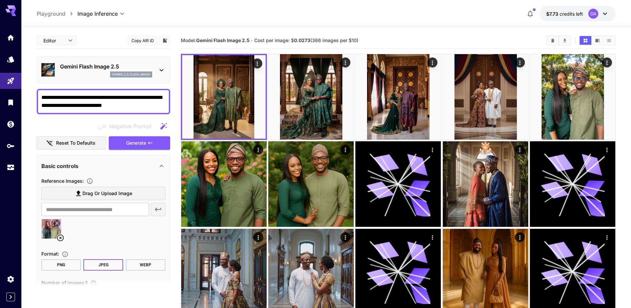
click at [132, 107] on textarea "**********" at bounding box center [103, 101] width 124 height 16
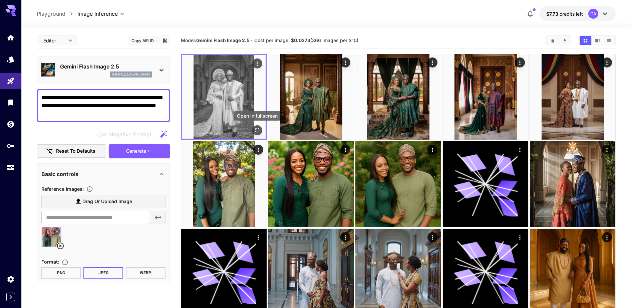
type textarea "**********"
click at [256, 130] on icon "Open in fullscreen" at bounding box center [257, 130] width 7 height 7
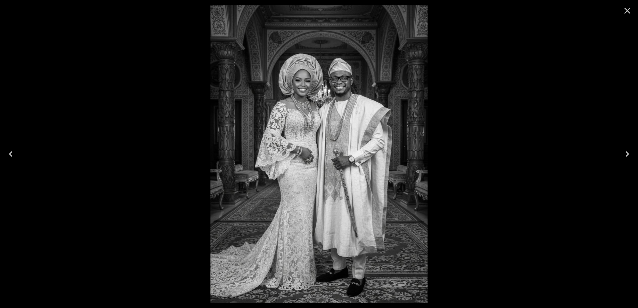
click at [630, 12] on icon "Close" at bounding box center [627, 10] width 11 height 11
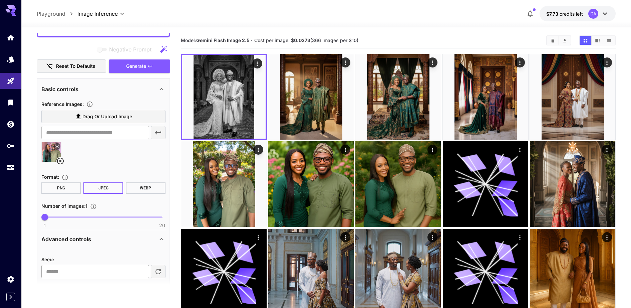
scroll to position [110, 0]
